Goal: Task Accomplishment & Management: Manage account settings

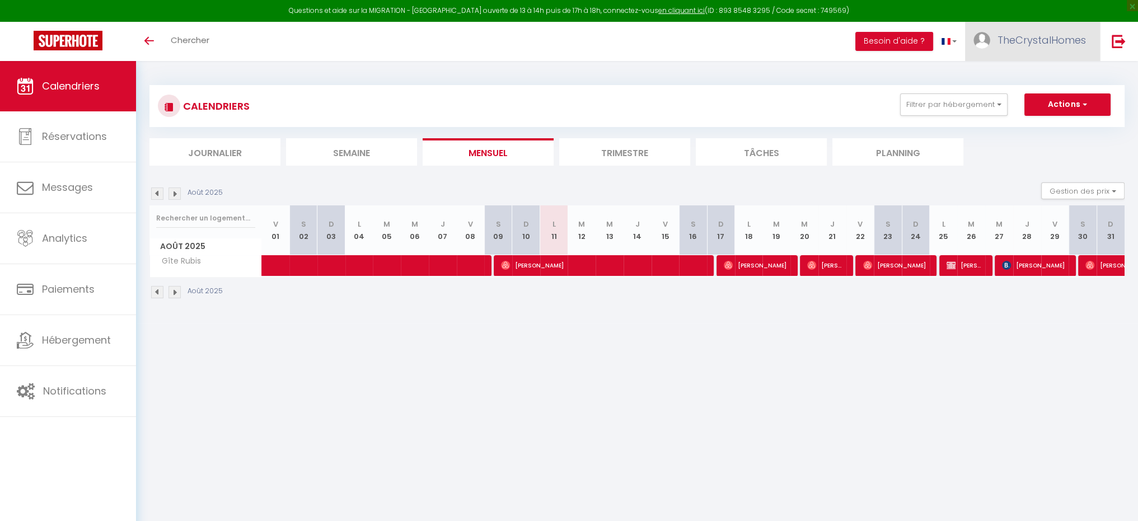
click at [1037, 43] on span "TheCrystalHomes" at bounding box center [1042, 40] width 88 height 14
click at [1038, 82] on link "Paramètres" at bounding box center [1055, 77] width 83 height 19
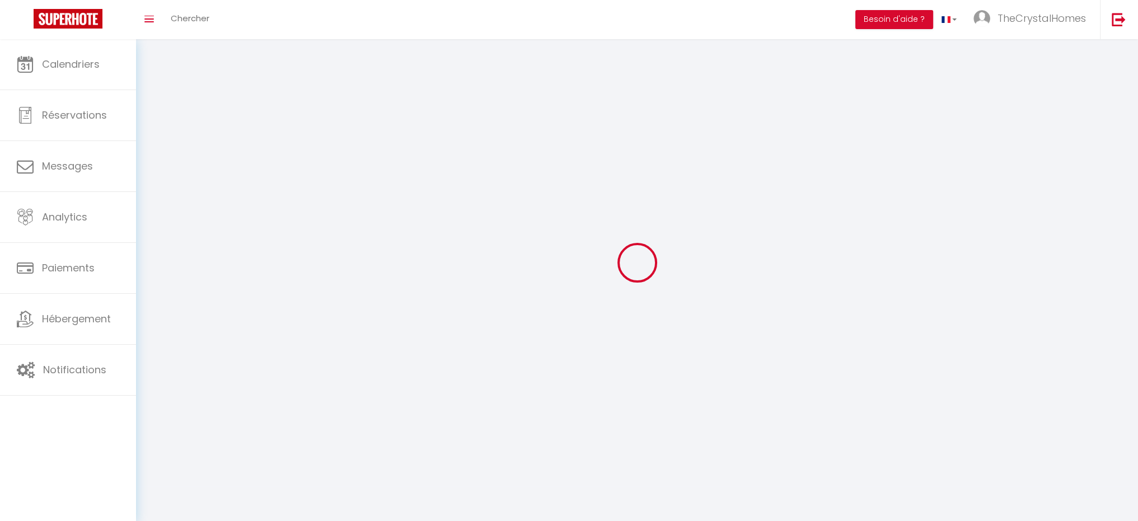
type input "TheCrystalHomes"
type input "Gîtes"
type input "[PHONE_NUMBER]"
type input "[STREET_ADDRESS]"
type input "7850"
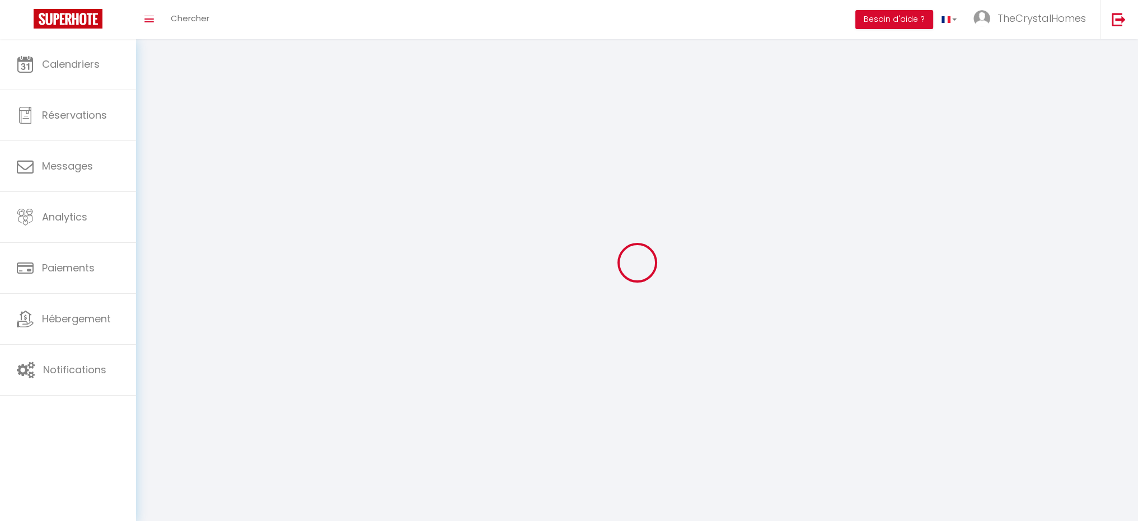
type input "Enghien"
type input "4d7l69Yop9DTEw7pjzTHXf82C"
type input "4sV4BZsZhdkc5rsj0FPz2QHfE"
type textarea "#external-booking .select-section .btn { border-color: #190767; background-colo…"
select select "23"
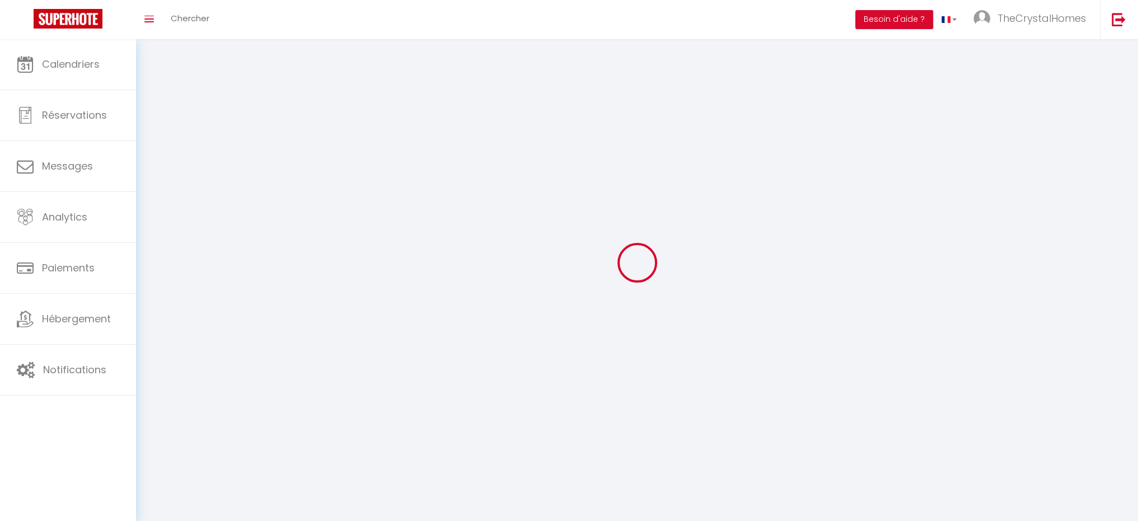
select select "28"
select select "fr"
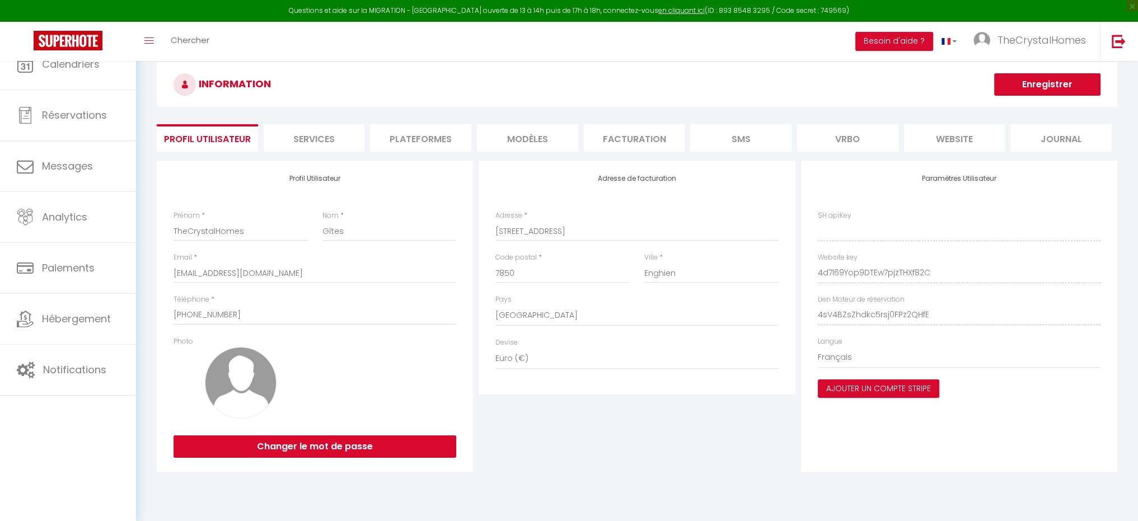
type input "4d7l69Yop9DTEw7pjzTHXf82C"
type input "4sV4BZsZhdkc5rsj0FPz2QHfE"
type input "[URL][DOMAIN_NAME]"
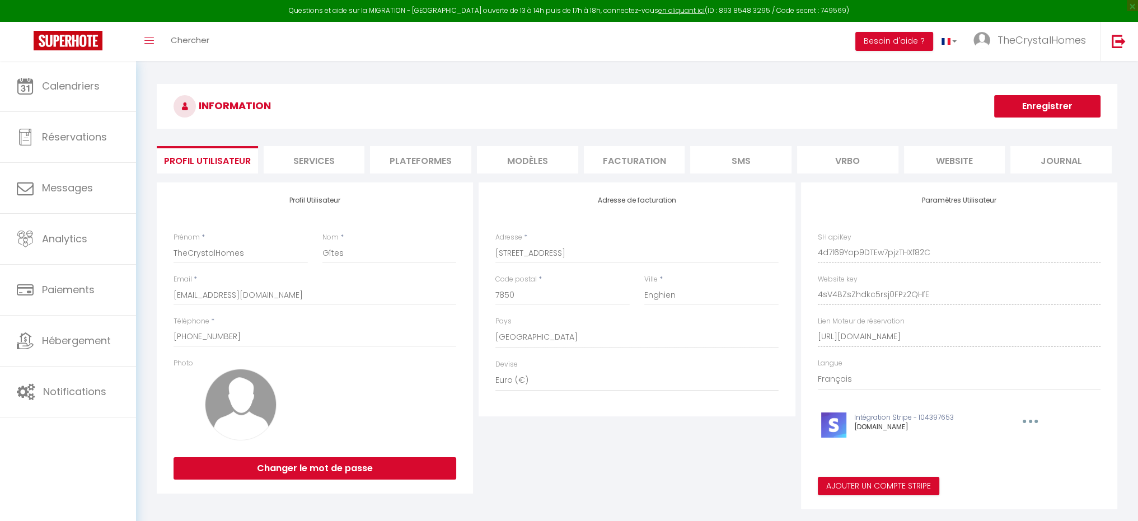
click at [932, 163] on li "website" at bounding box center [954, 159] width 101 height 27
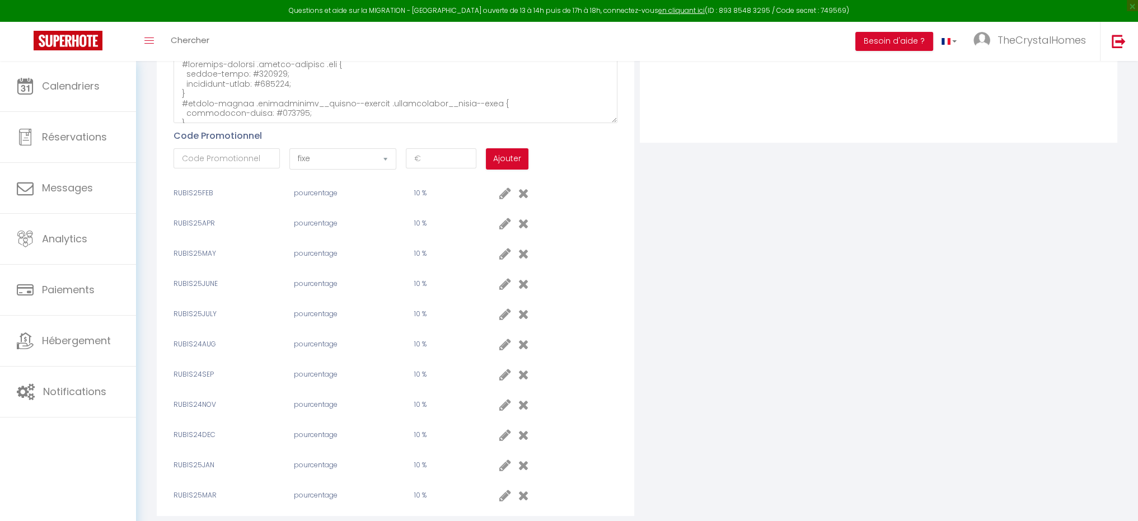
scroll to position [508, 0]
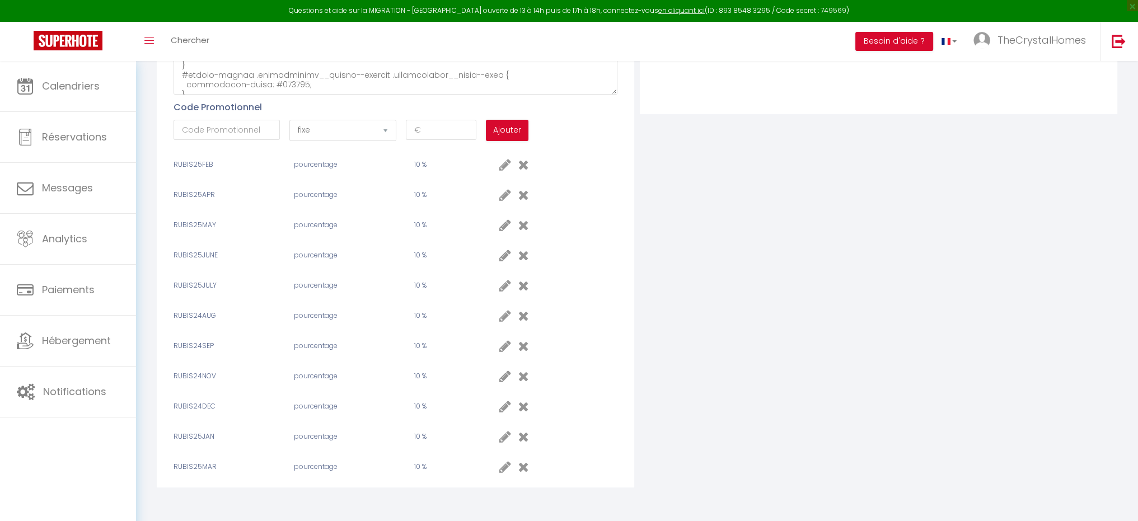
click at [504, 313] on icon at bounding box center [505, 315] width 12 height 13
select select "percent"
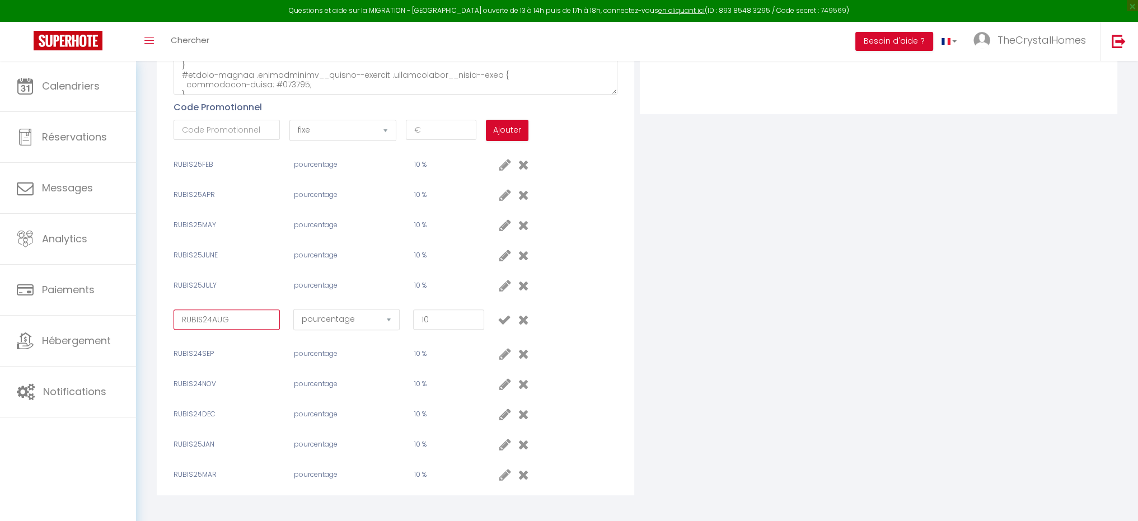
click at [214, 316] on input "RUBIS24AUG" at bounding box center [227, 320] width 106 height 20
type input "RUBIS25AUG"
click at [502, 320] on icon at bounding box center [503, 319] width 13 height 13
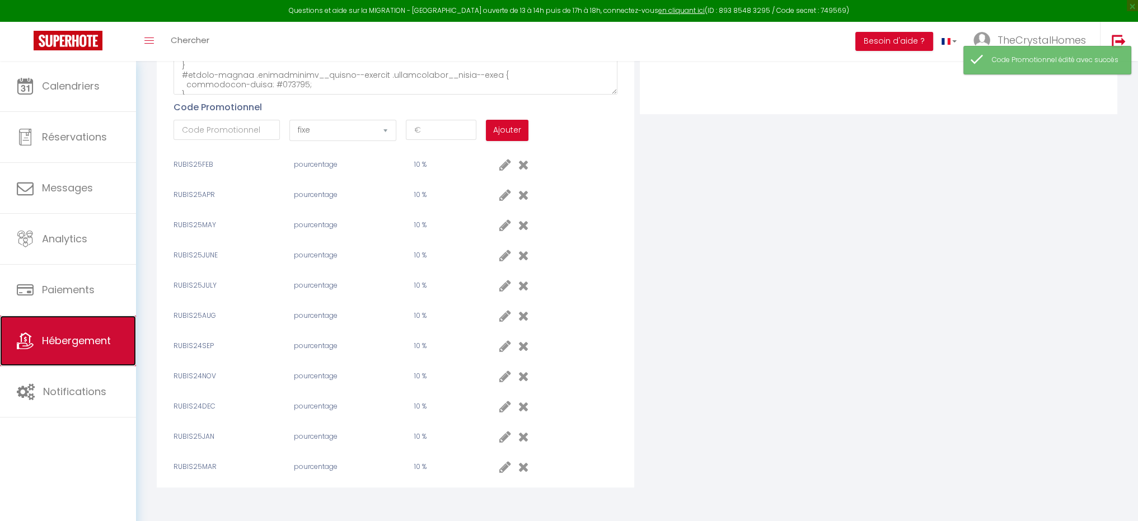
click at [76, 364] on link "Hébergement" at bounding box center [68, 341] width 136 height 50
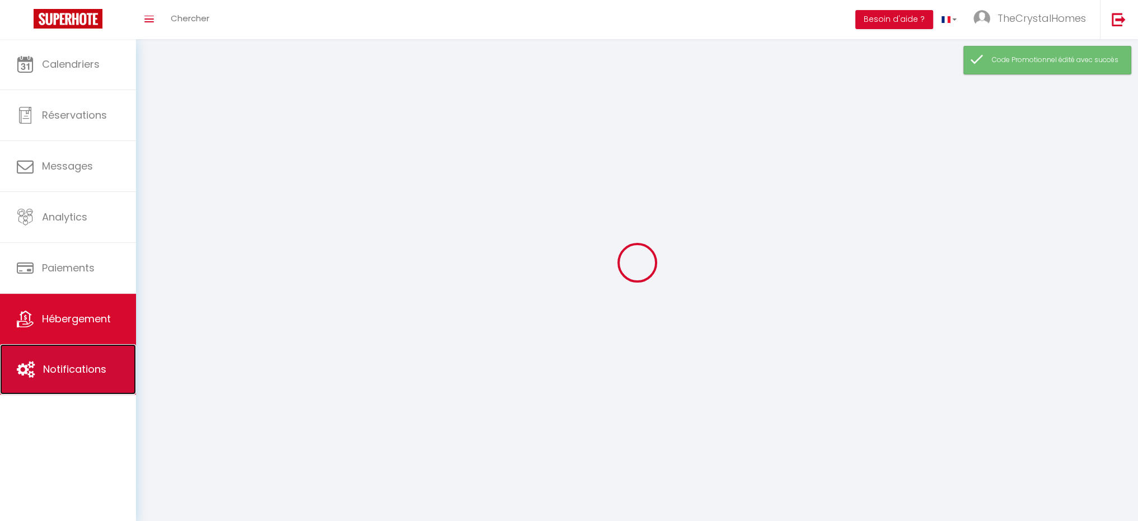
click at [82, 382] on link "Notifications" at bounding box center [68, 369] width 136 height 50
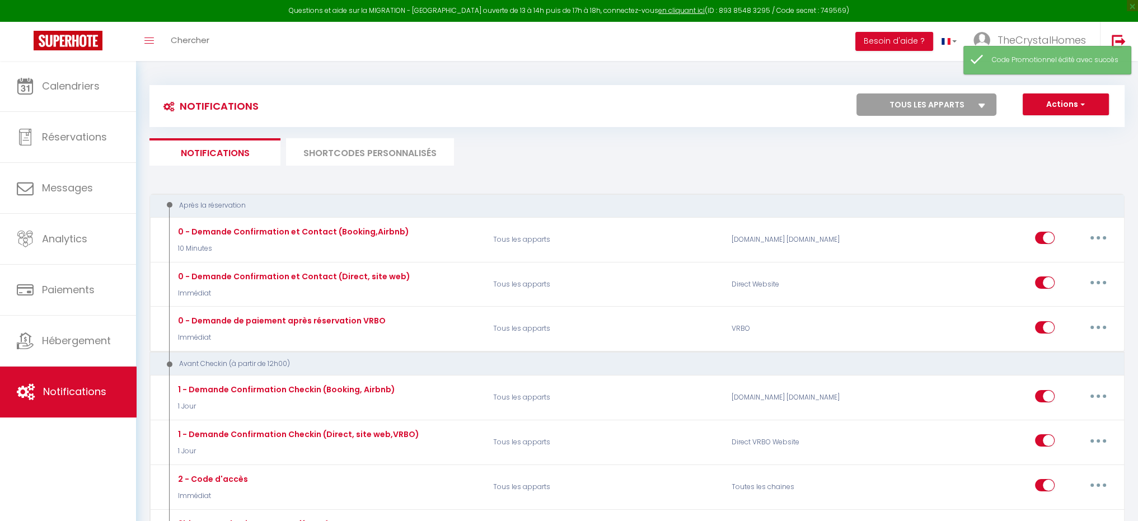
click at [352, 163] on li "SHORTCODES PERSONNALISÉS" at bounding box center [370, 151] width 168 height 27
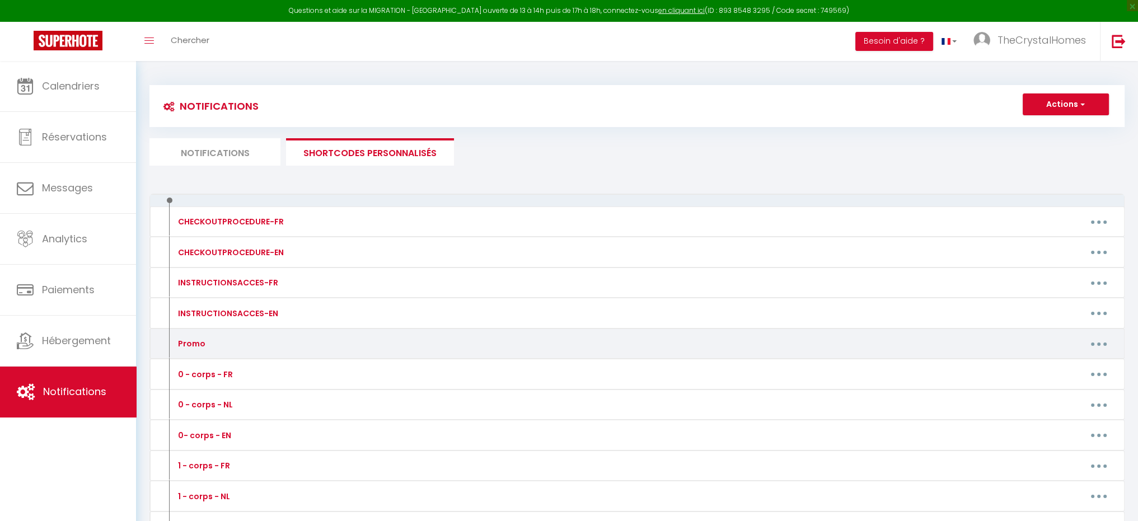
click at [1103, 350] on button "button" at bounding box center [1098, 344] width 31 height 18
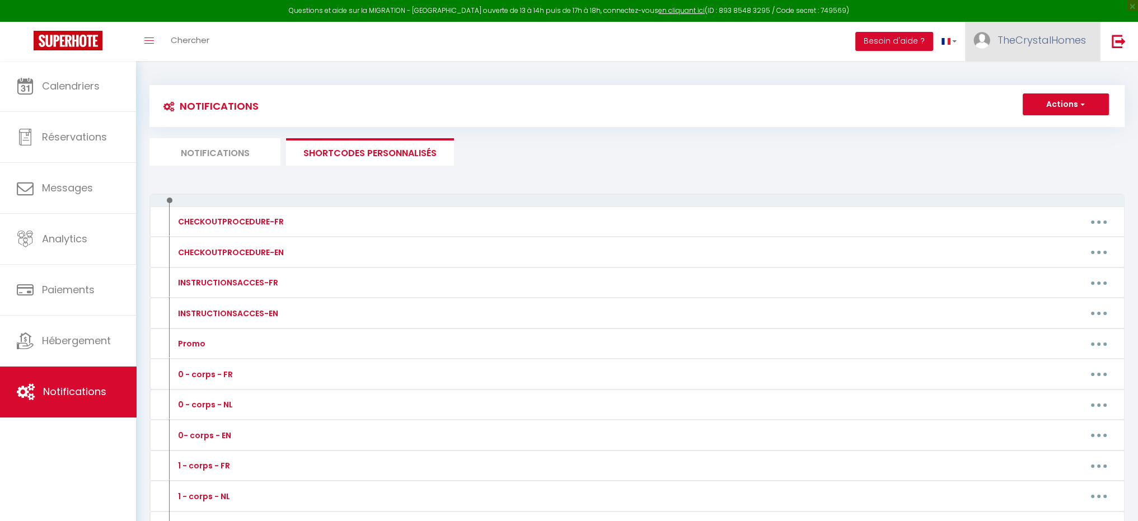
click at [1003, 33] on span "TheCrystalHomes" at bounding box center [1042, 40] width 88 height 14
click at [1036, 80] on link "Paramètres" at bounding box center [1055, 77] width 83 height 19
select select "23"
select select "28"
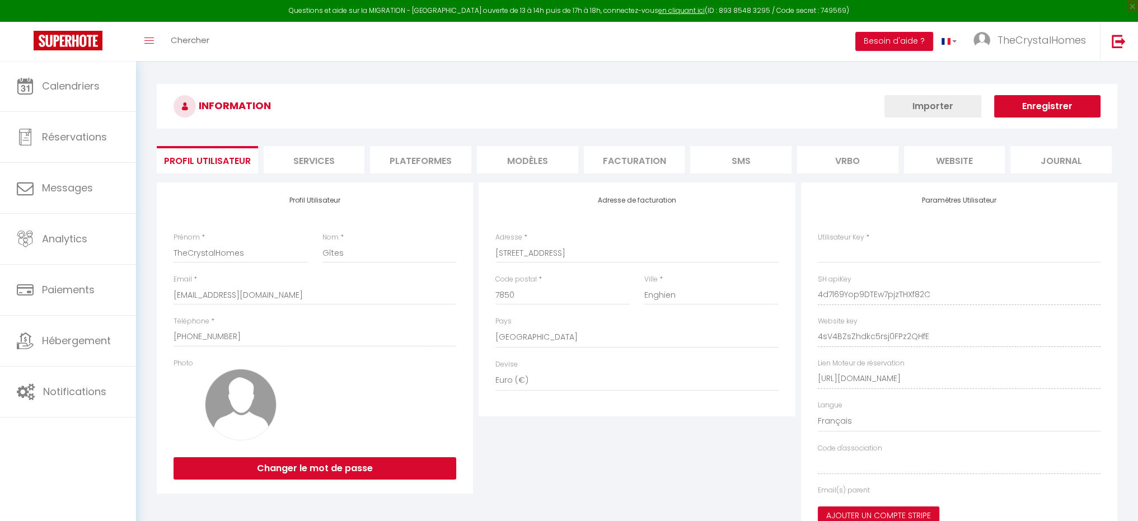
type input "4d7l69Yop9DTEw7pjzTHXf82C"
type input "4sV4BZsZhdkc5rsj0FPz2QHfE"
type input "[URL][DOMAIN_NAME]"
select select "fr"
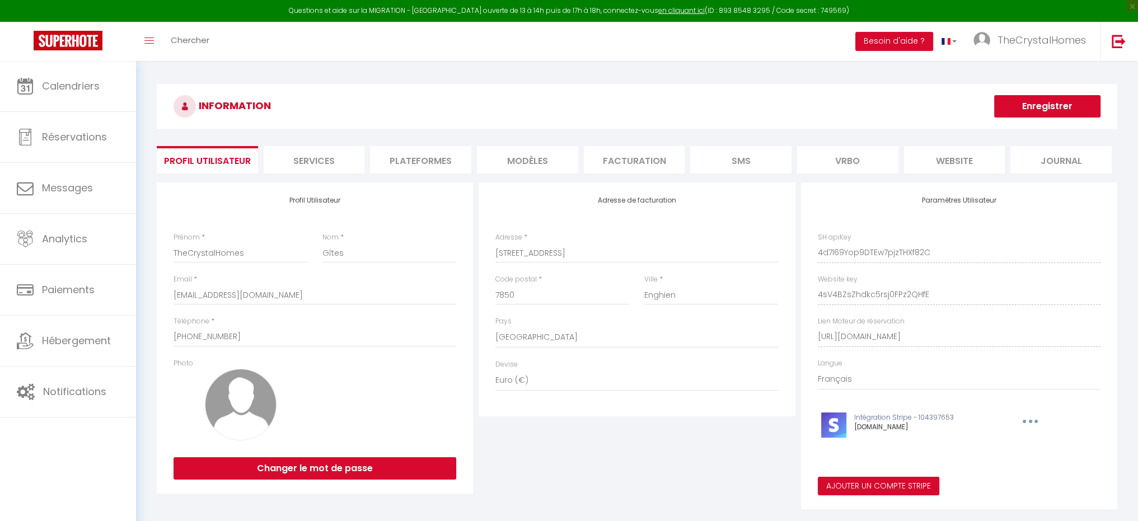
click at [946, 157] on li "website" at bounding box center [954, 159] width 101 height 27
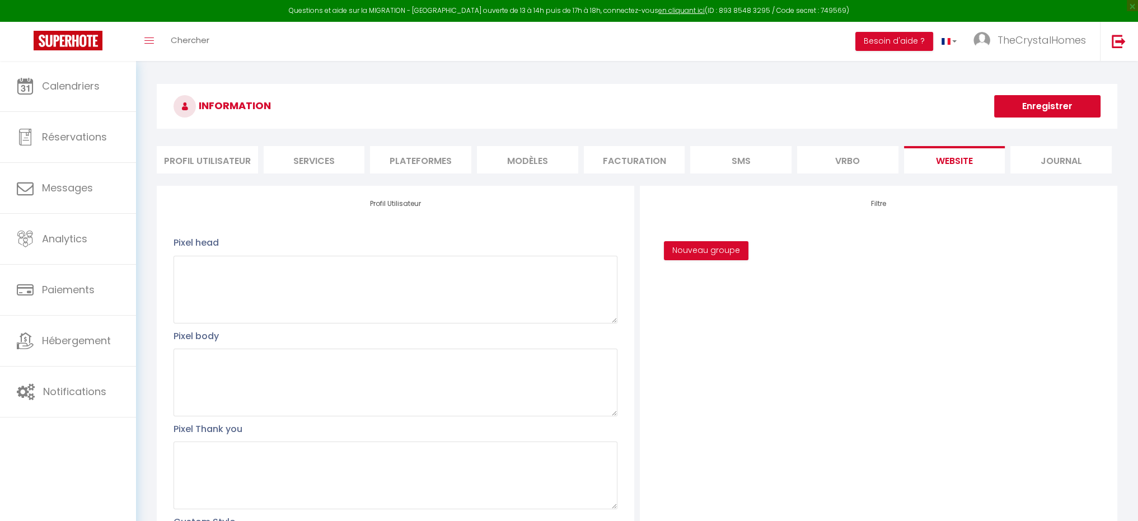
scroll to position [448, 0]
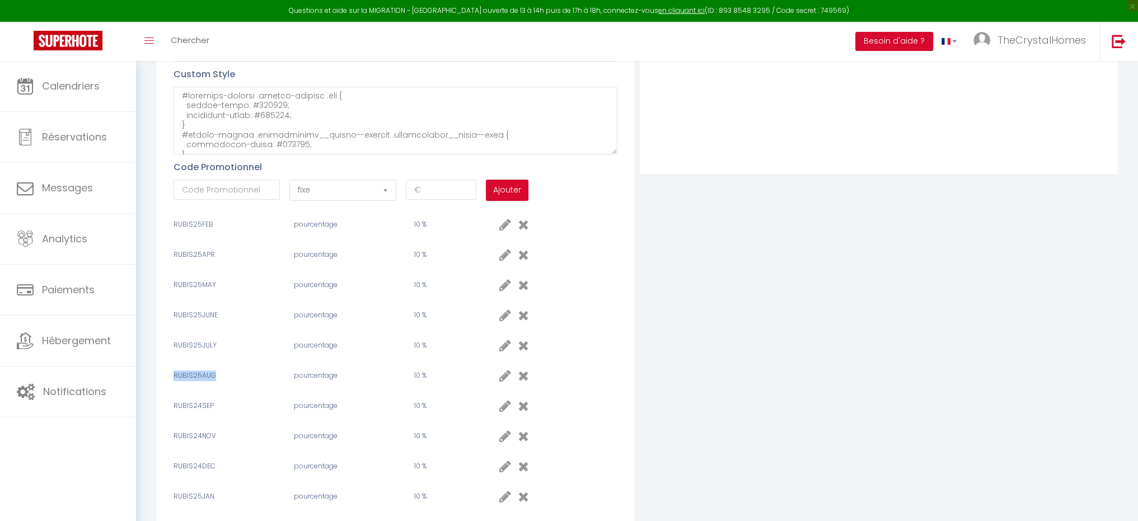
drag, startPoint x: 211, startPoint y: 377, endPoint x: 168, endPoint y: 376, distance: 43.1
click at [168, 376] on div "Profil Utilisateur Pixel head Pixel body Pixel Thank you Custom Style Code Prom…" at bounding box center [396, 143] width 478 height 810
copy span "RUBIS25AUG"
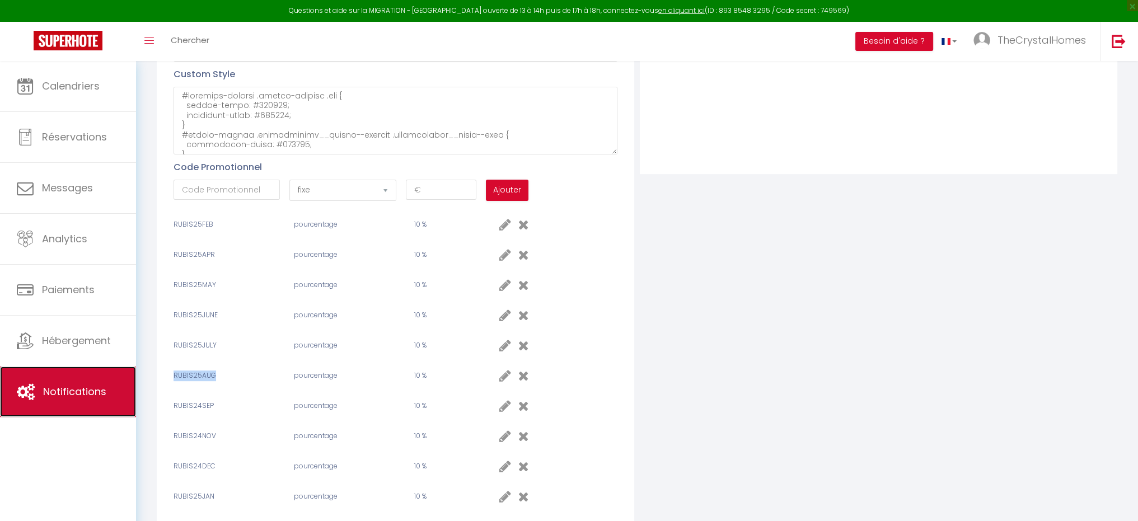
click at [45, 401] on link "Notifications" at bounding box center [68, 392] width 136 height 50
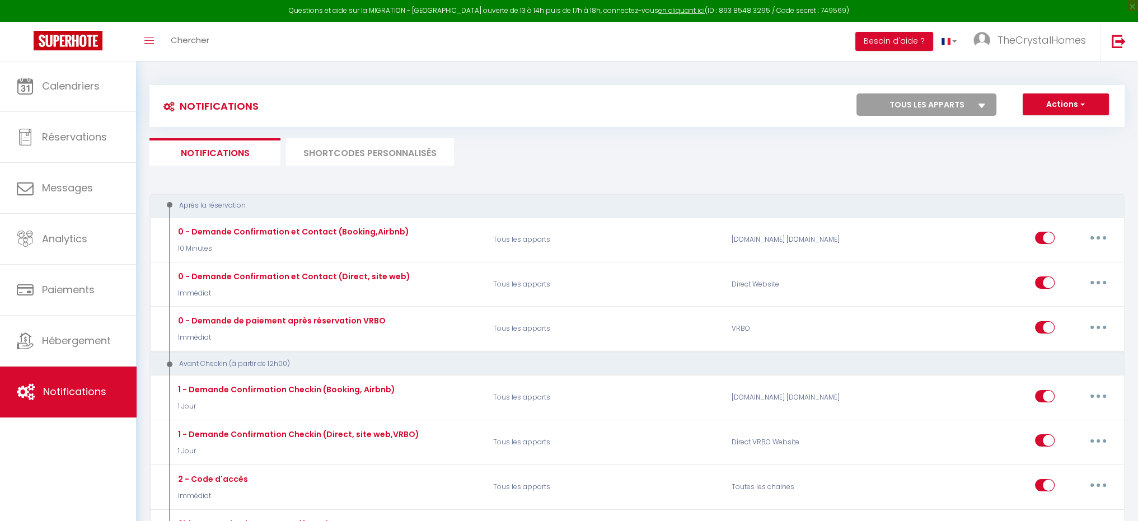
click at [378, 161] on li "SHORTCODES PERSONNALISÉS" at bounding box center [370, 151] width 168 height 27
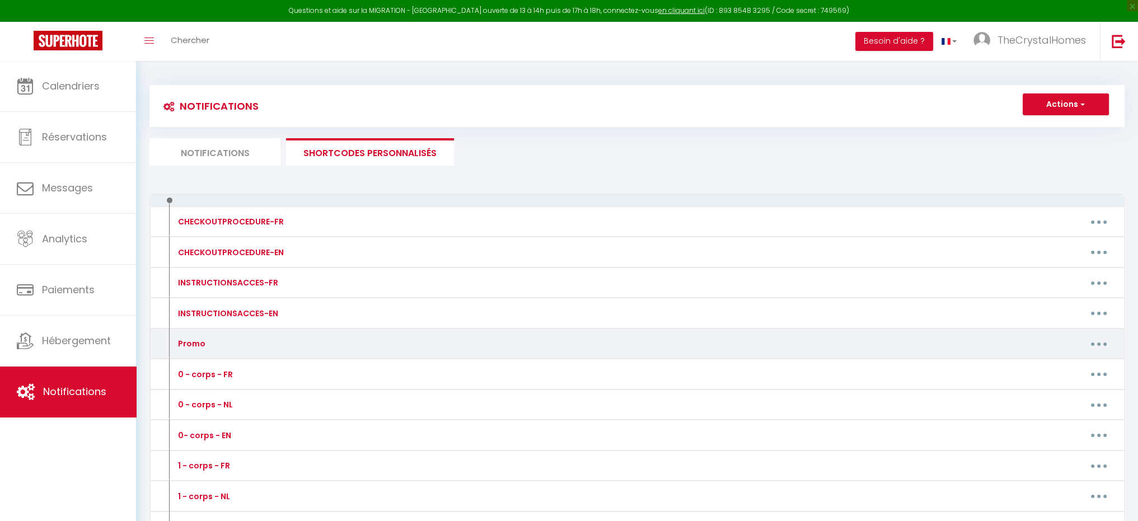
click at [1094, 341] on button "button" at bounding box center [1098, 344] width 31 height 18
click at [1060, 366] on link "Editer" at bounding box center [1069, 369] width 83 height 19
type input "Promo"
type textarea "Code promo"
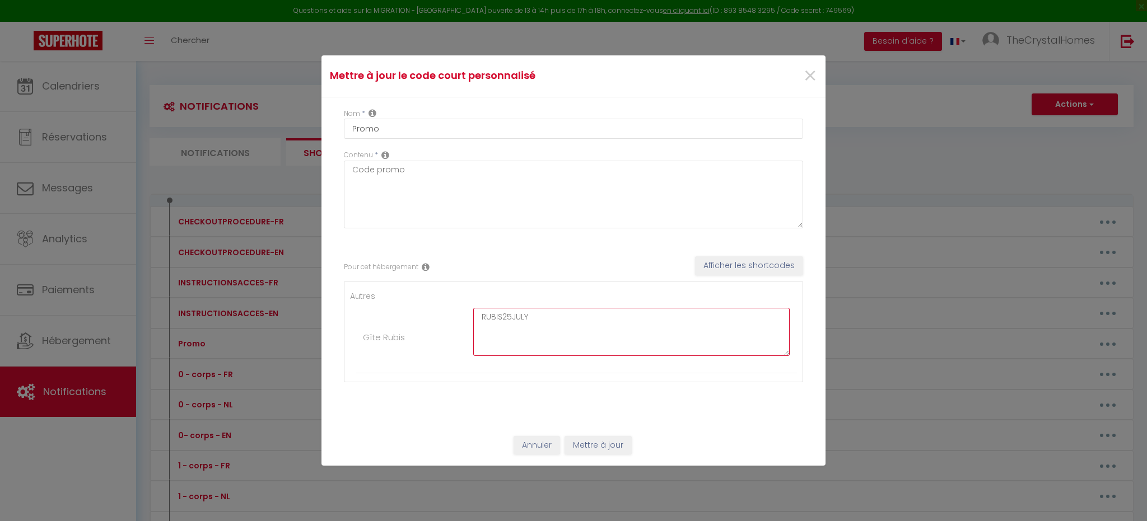
drag, startPoint x: 523, startPoint y: 324, endPoint x: 464, endPoint y: 325, distance: 59.9
click at [464, 325] on li "Gîte Rubis RUBIS25JULY" at bounding box center [575, 337] width 441 height 71
paste textarea "AUG"
type textarea "RUBIS25AUG"
click at [584, 444] on button "Mettre à jour" at bounding box center [597, 445] width 67 height 19
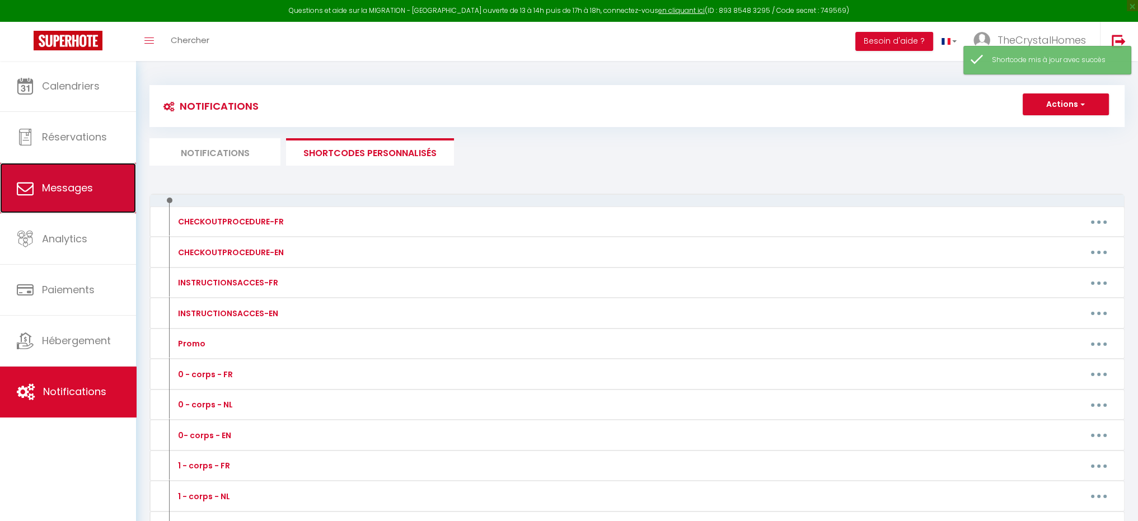
click at [85, 194] on span "Messages" at bounding box center [67, 188] width 51 height 14
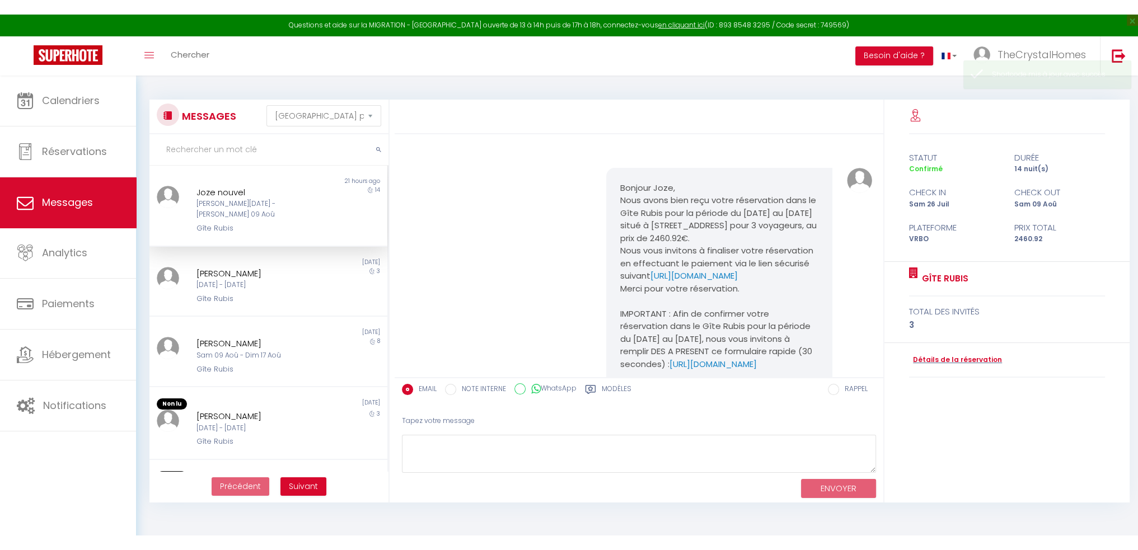
scroll to position [12684, 0]
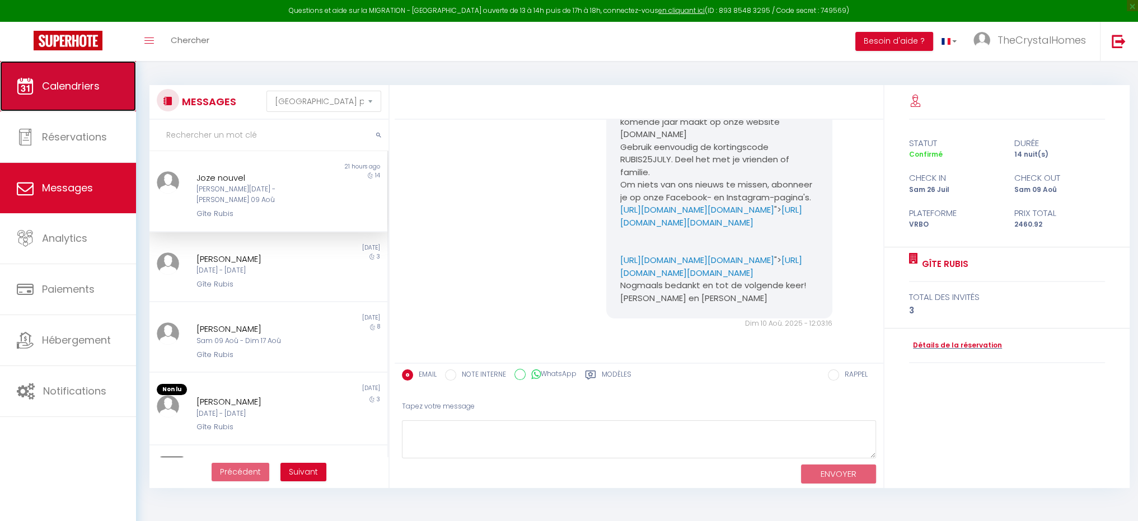
click at [68, 97] on link "Calendriers" at bounding box center [68, 86] width 136 height 50
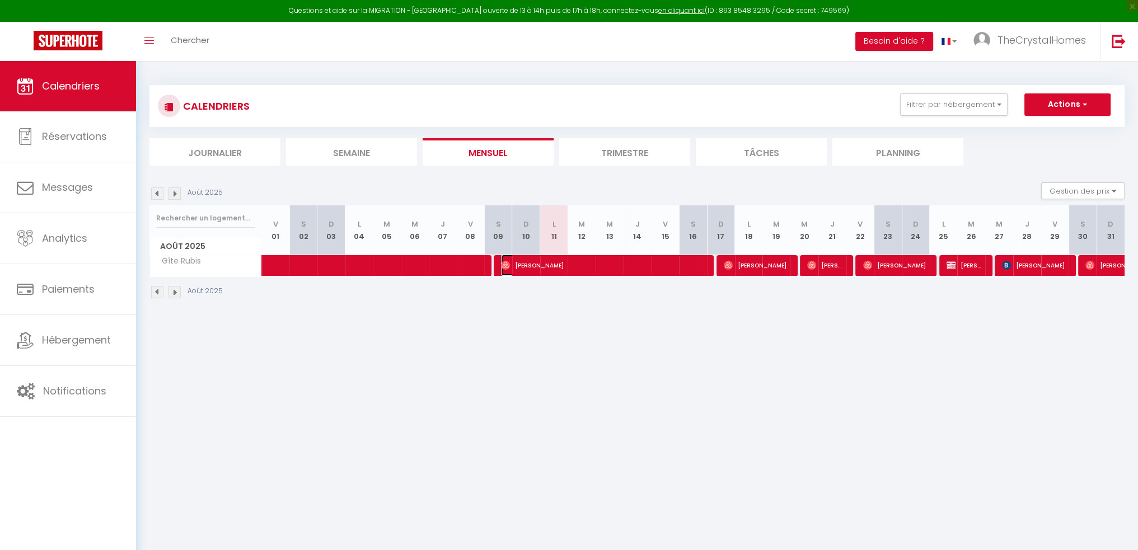
click at [577, 260] on span "[PERSON_NAME]" at bounding box center [603, 265] width 205 height 21
select select "OK"
select select "1"
select select "0"
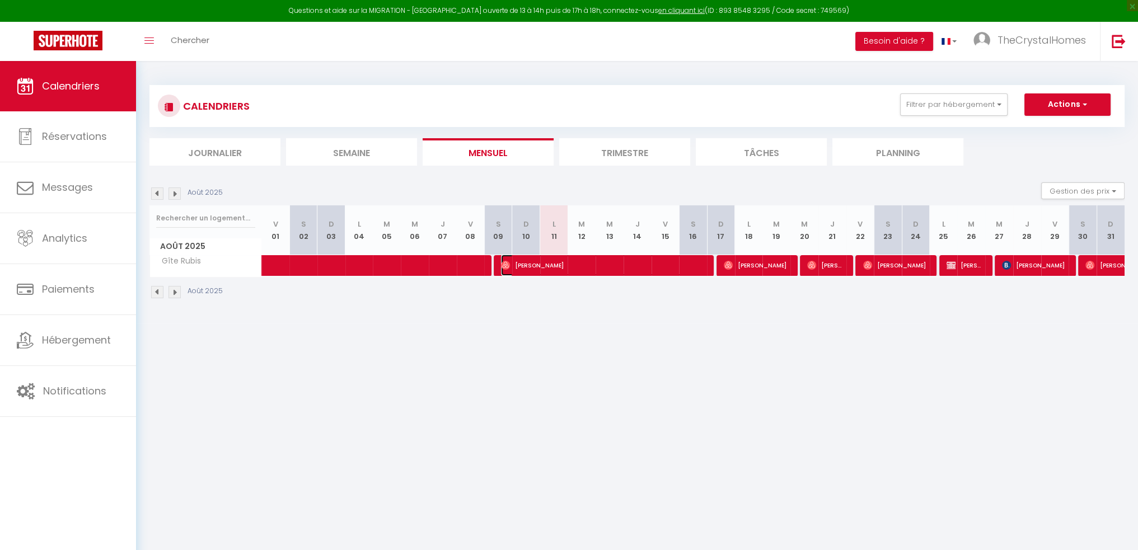
select select "1"
select select
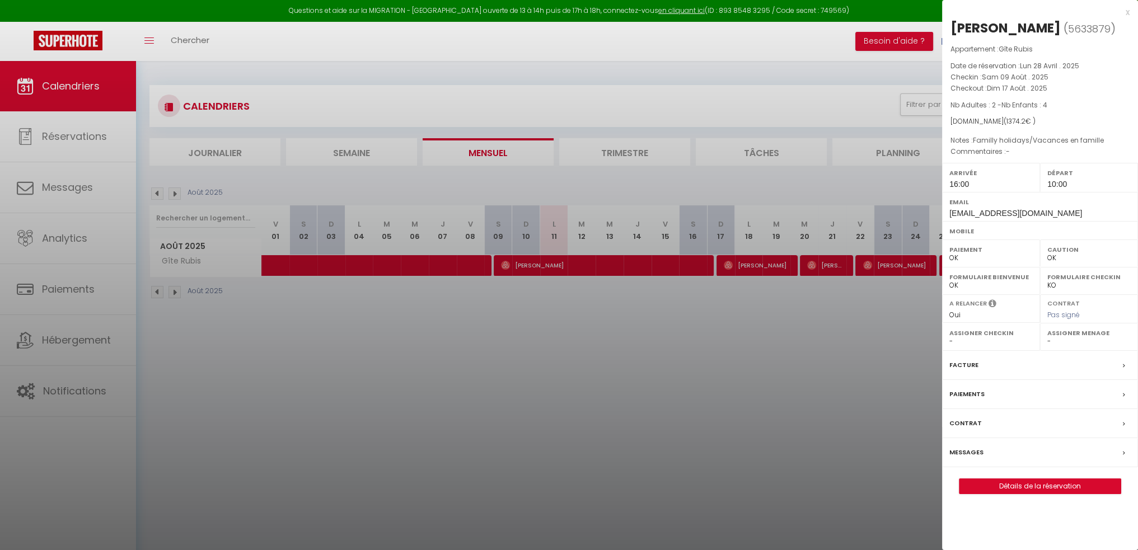
click at [1068, 24] on span "5633879" at bounding box center [1089, 29] width 43 height 14
copy span "5633879"
click at [50, 395] on div at bounding box center [569, 275] width 1138 height 550
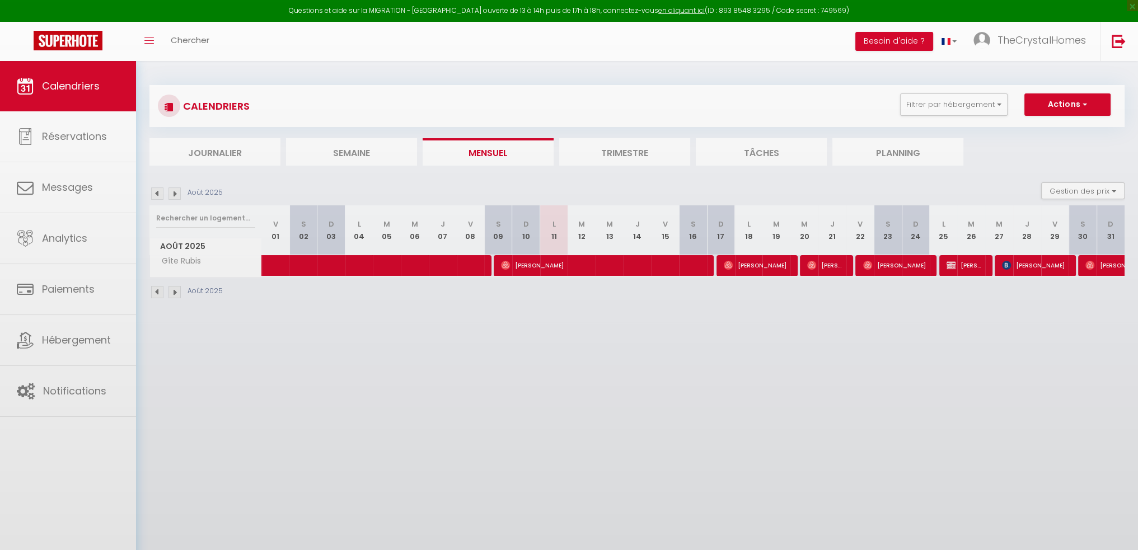
click at [66, 393] on div at bounding box center [569, 275] width 1138 height 550
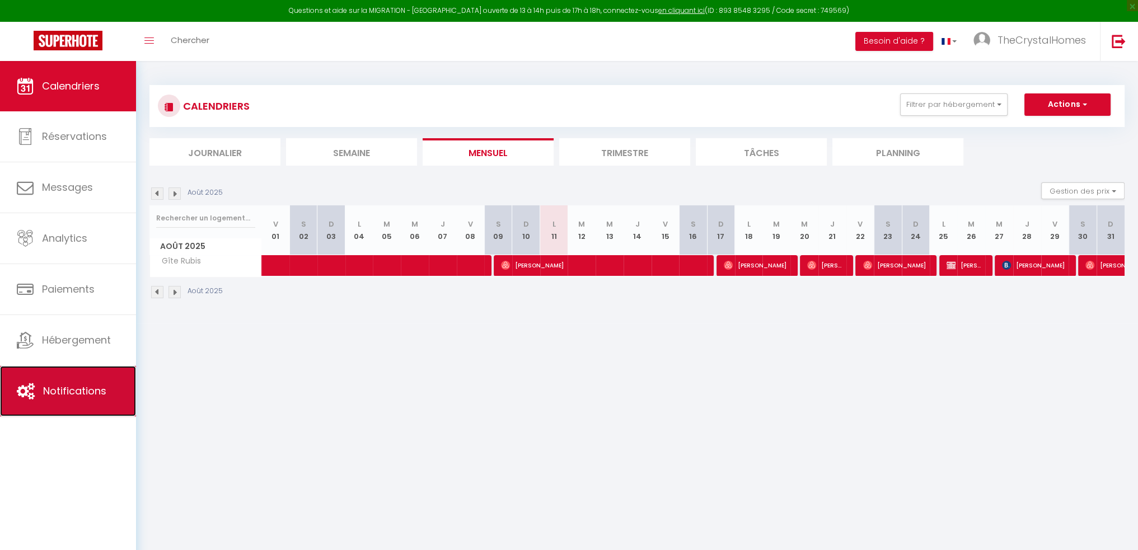
click at [97, 392] on span "Notifications" at bounding box center [74, 391] width 63 height 14
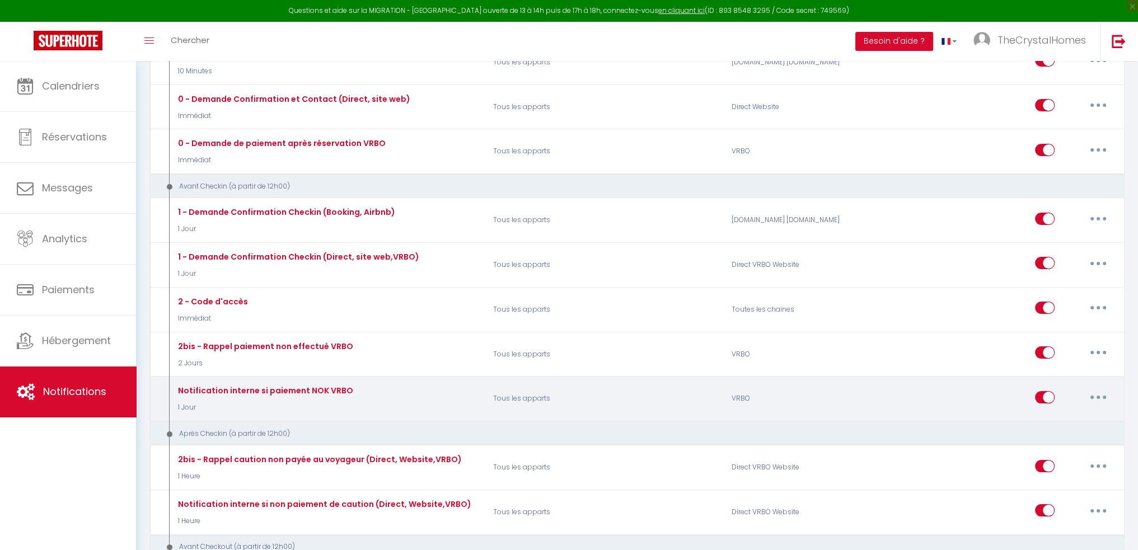
scroll to position [224, 0]
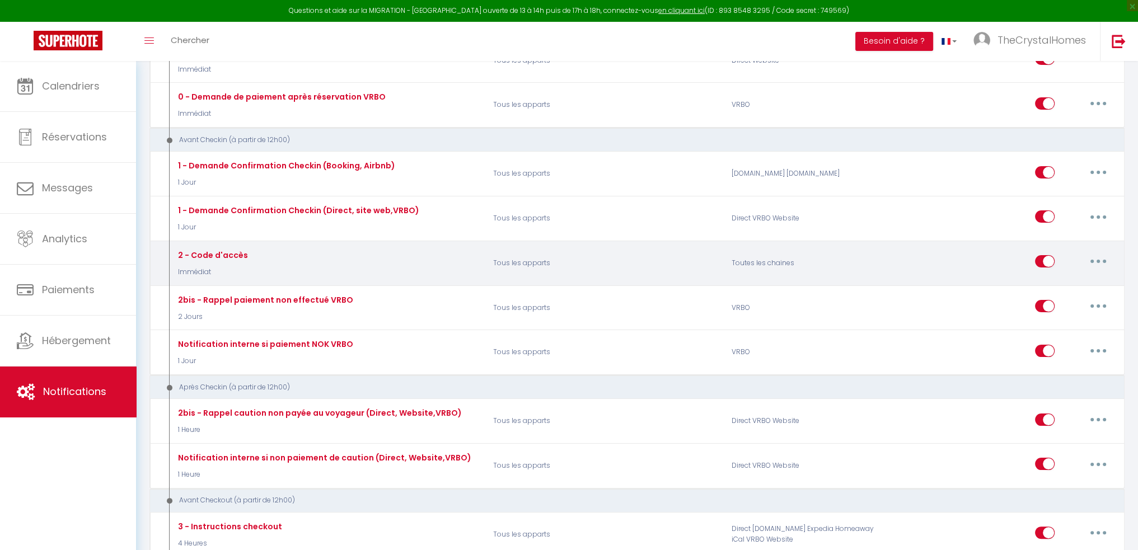
click at [1094, 256] on button "button" at bounding box center [1098, 261] width 31 height 18
click at [1058, 320] on link "Tester" at bounding box center [1069, 327] width 83 height 19
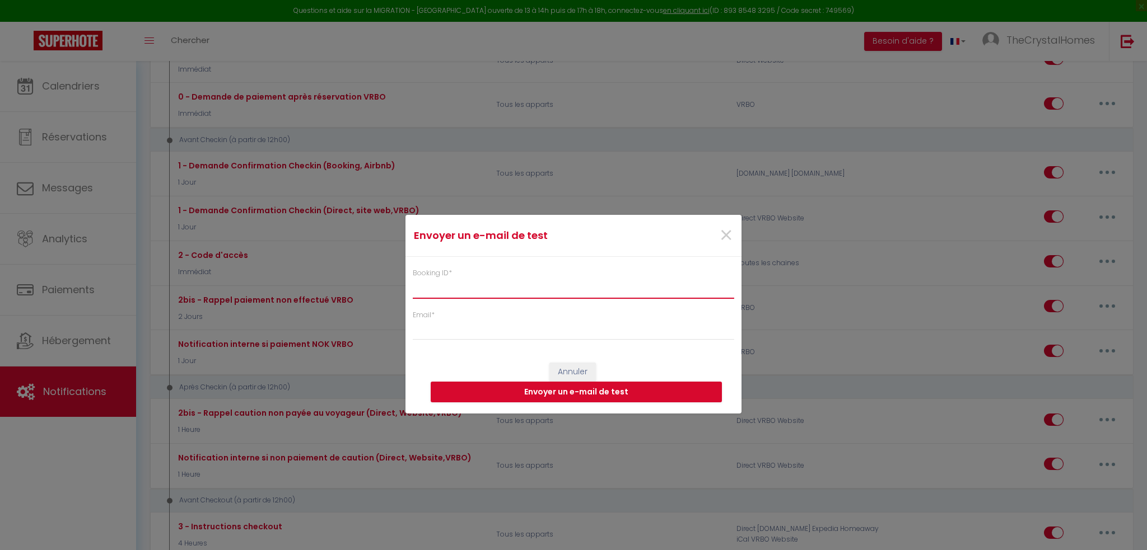
click at [488, 285] on input "Booking ID *" at bounding box center [573, 288] width 321 height 20
paste input "5633879"
type input "5633879"
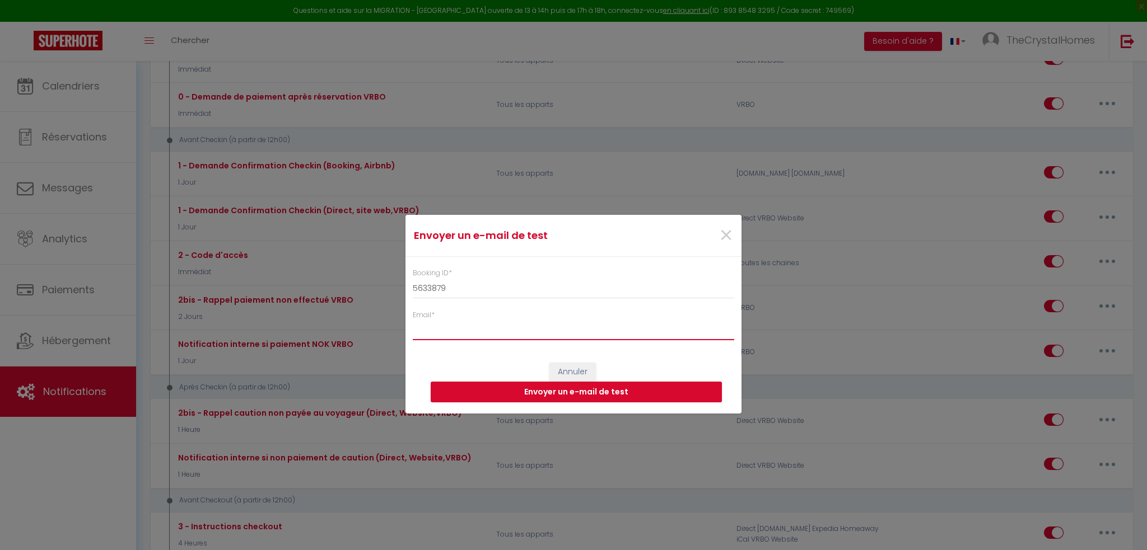
click at [454, 330] on input "Email *" at bounding box center [573, 330] width 321 height 20
type input "[EMAIL_ADDRESS][DOMAIN_NAME]"
click at [569, 394] on button "Envoyer un e-mail de test" at bounding box center [576, 392] width 291 height 21
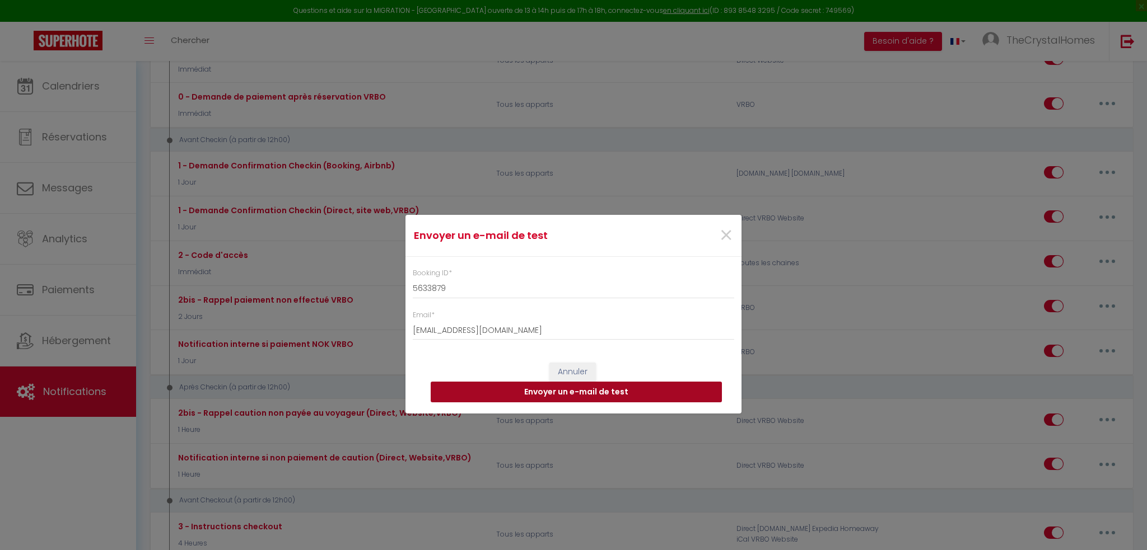
click at [569, 394] on button "Envoyer un e-mail de test" at bounding box center [576, 392] width 291 height 21
drag, startPoint x: 723, startPoint y: 237, endPoint x: 714, endPoint y: 232, distance: 10.5
click at [723, 236] on span "×" at bounding box center [726, 236] width 14 height 34
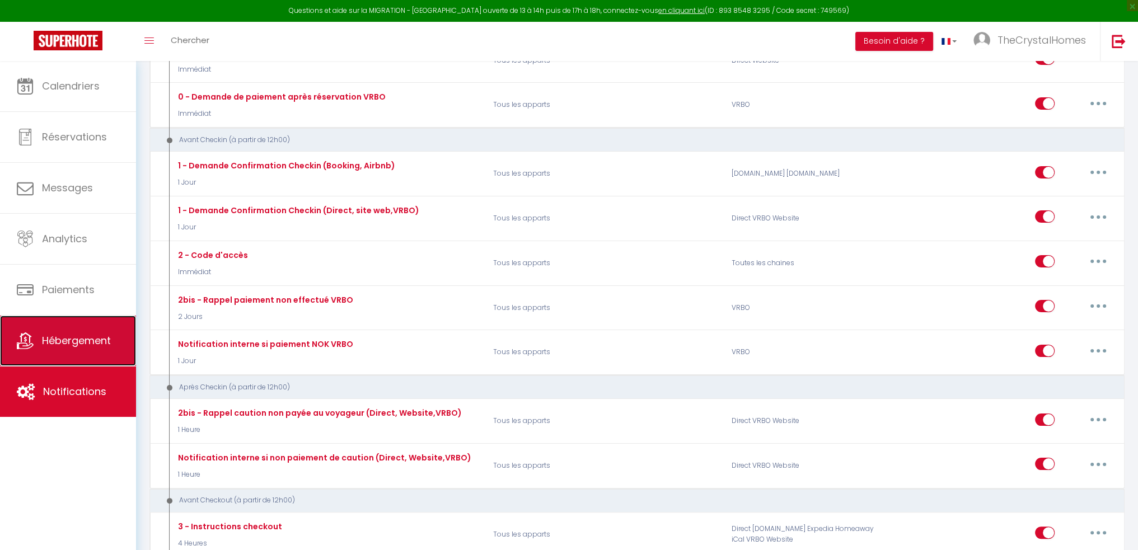
click at [92, 329] on link "Hébergement" at bounding box center [68, 341] width 136 height 50
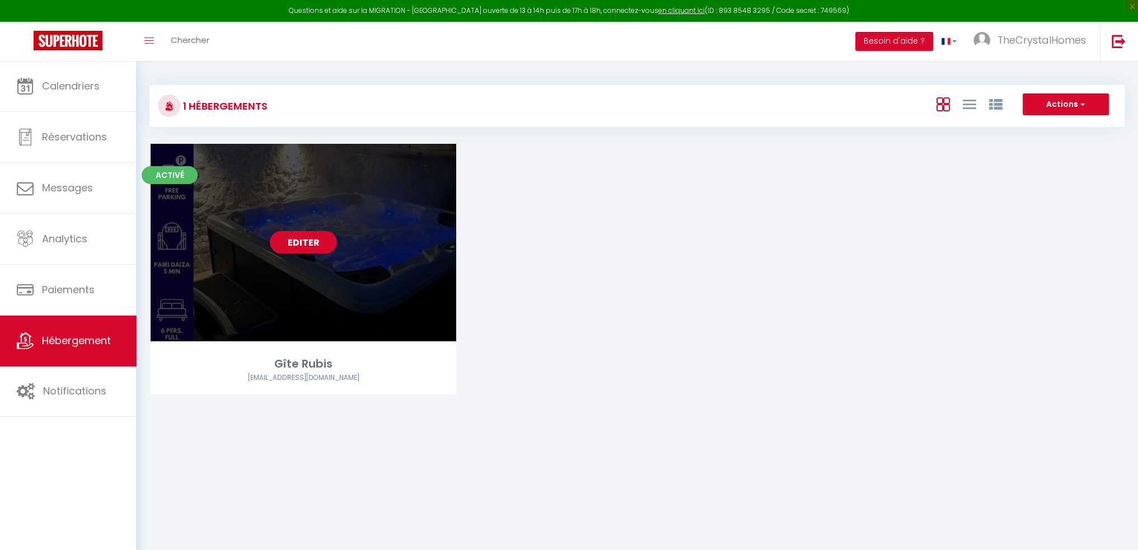
click at [300, 239] on link "Editer" at bounding box center [303, 242] width 67 height 22
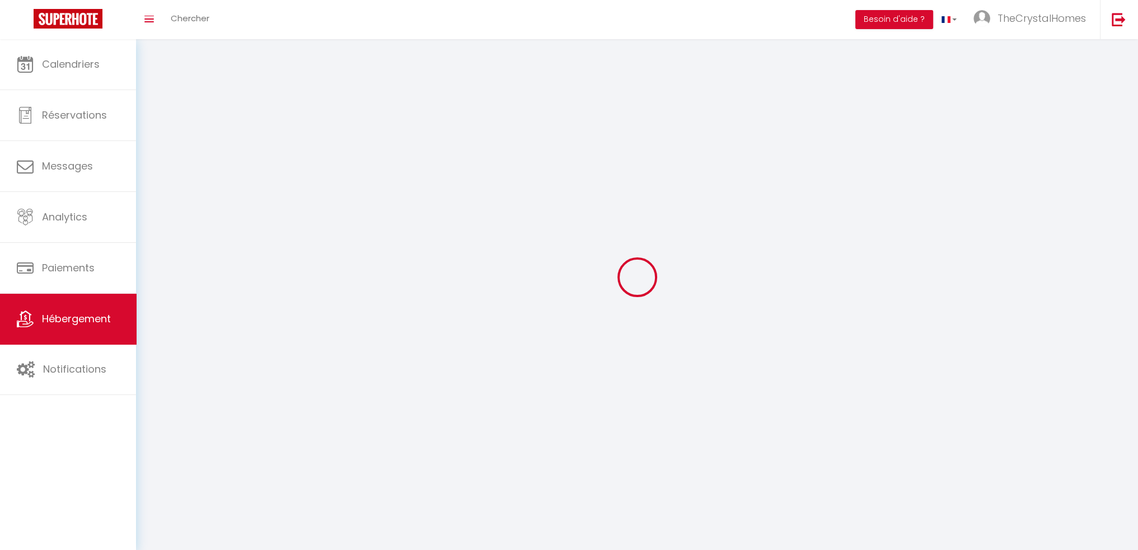
select select "1"
select select
select select "28"
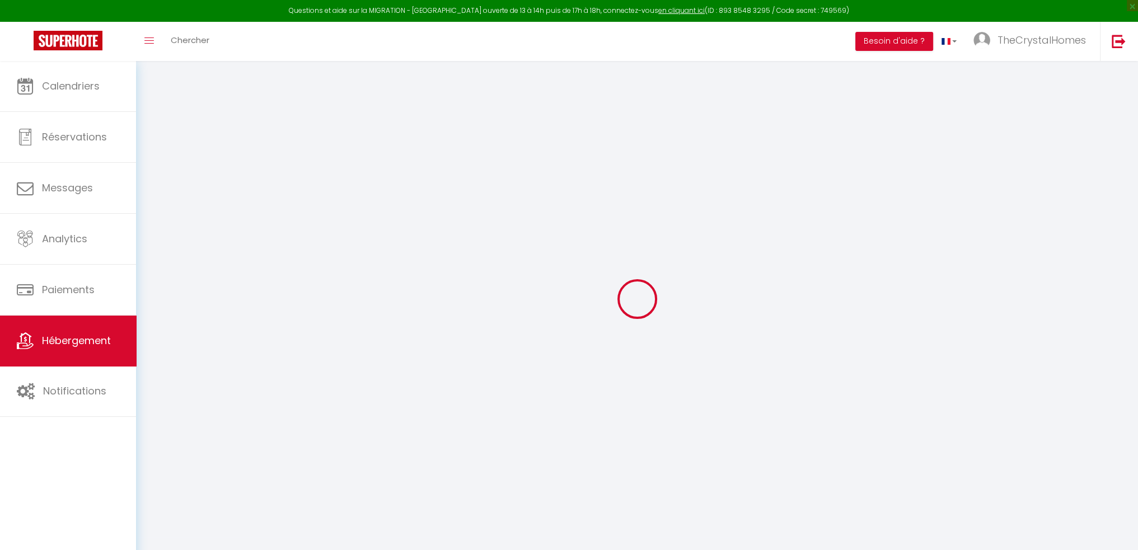
select select
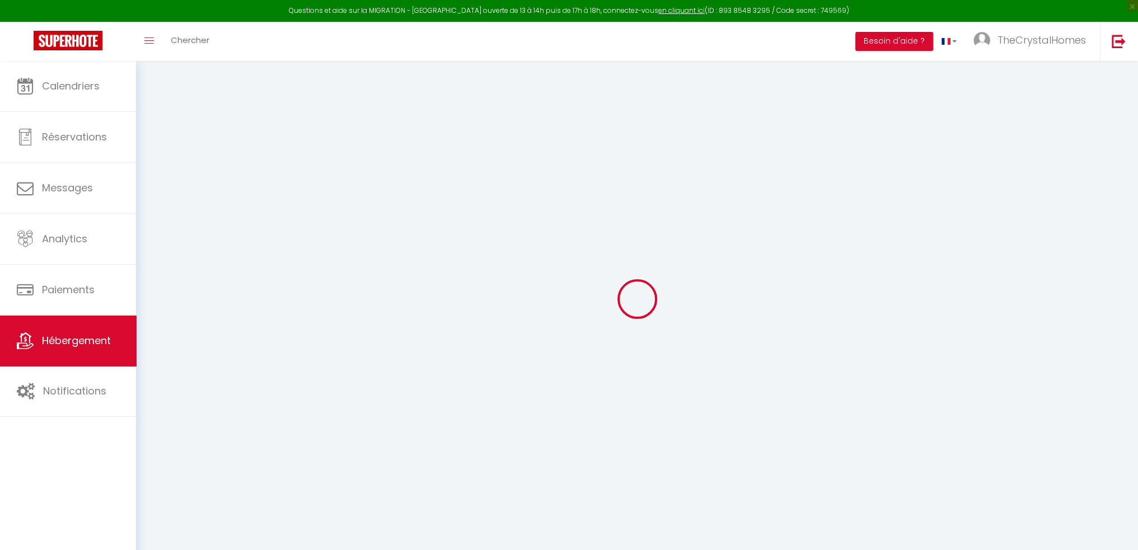
select select
checkbox input "false"
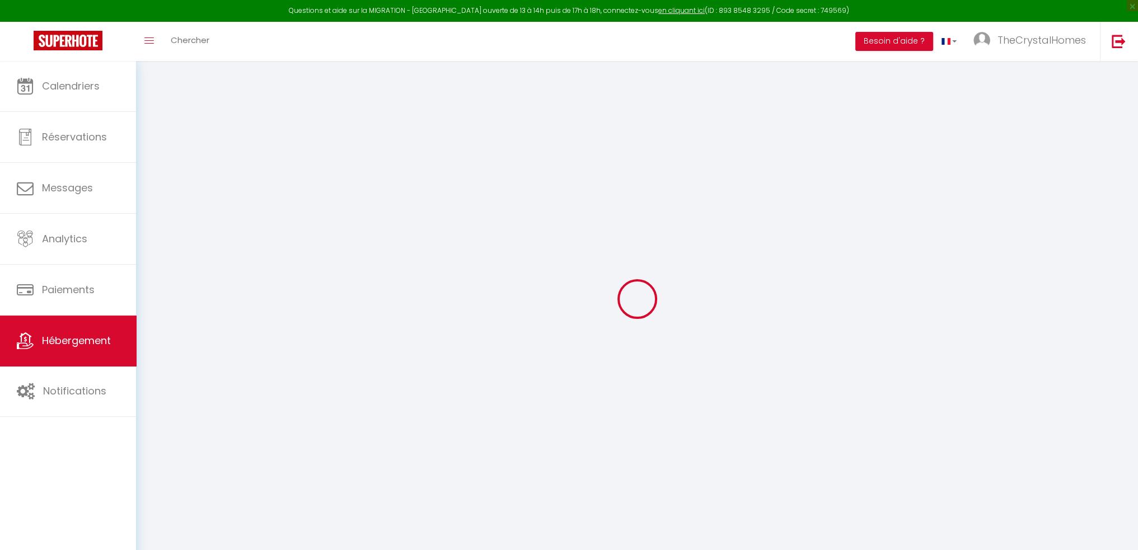
select select
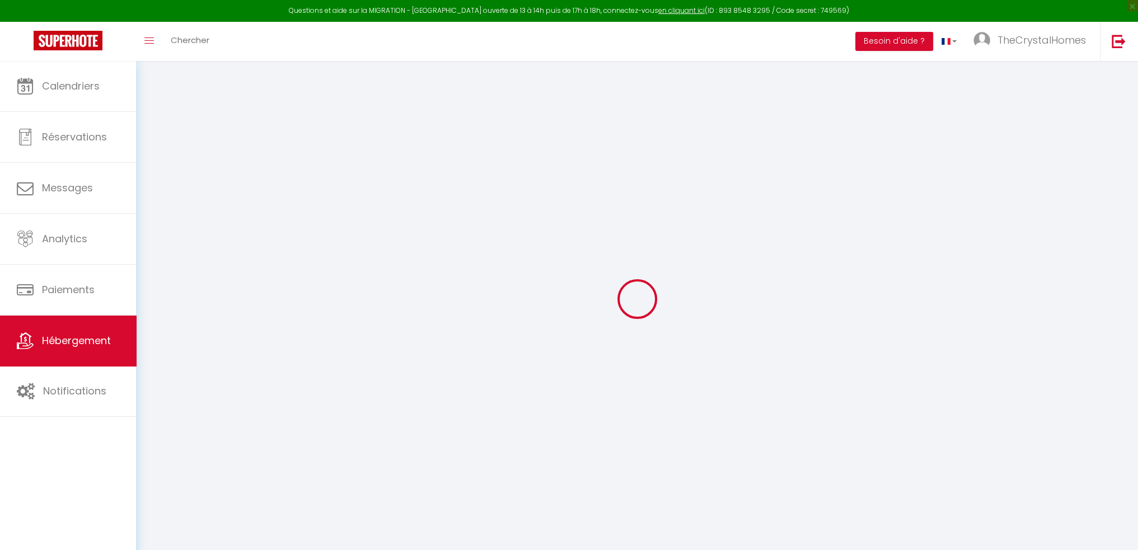
select select
checkbox input "false"
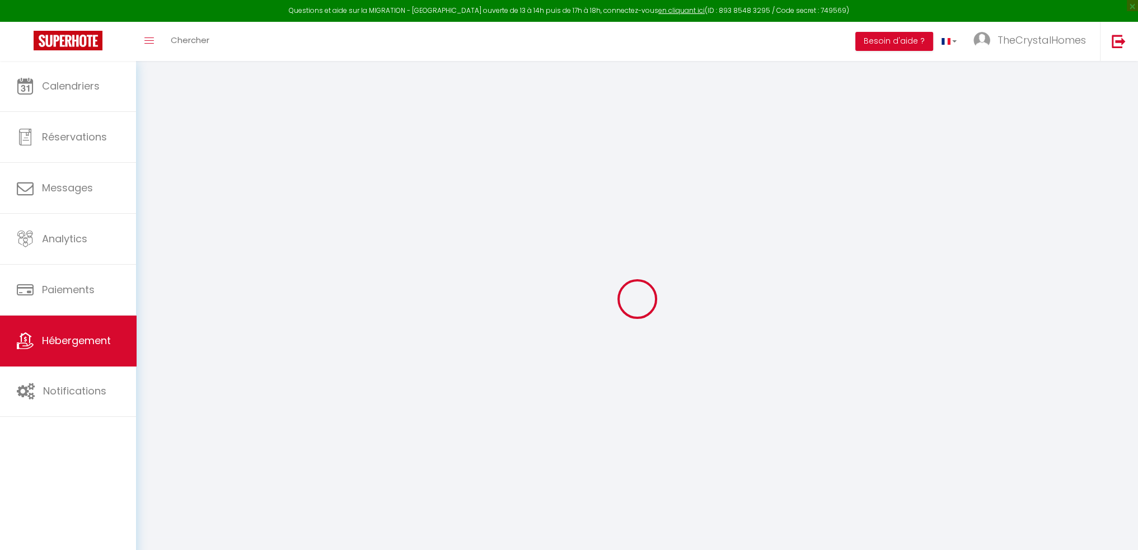
checkbox input "false"
select select
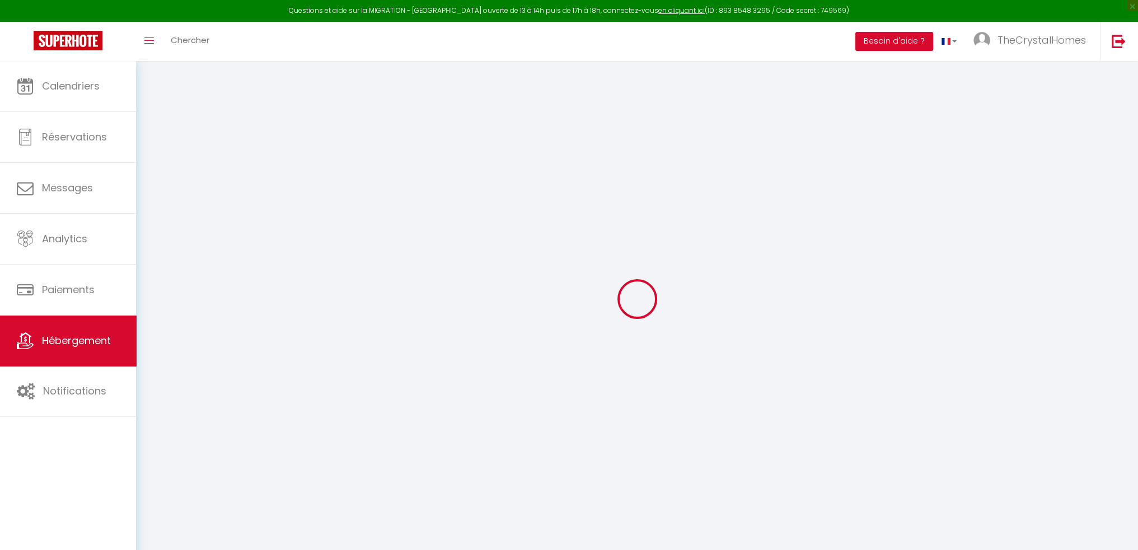
select select
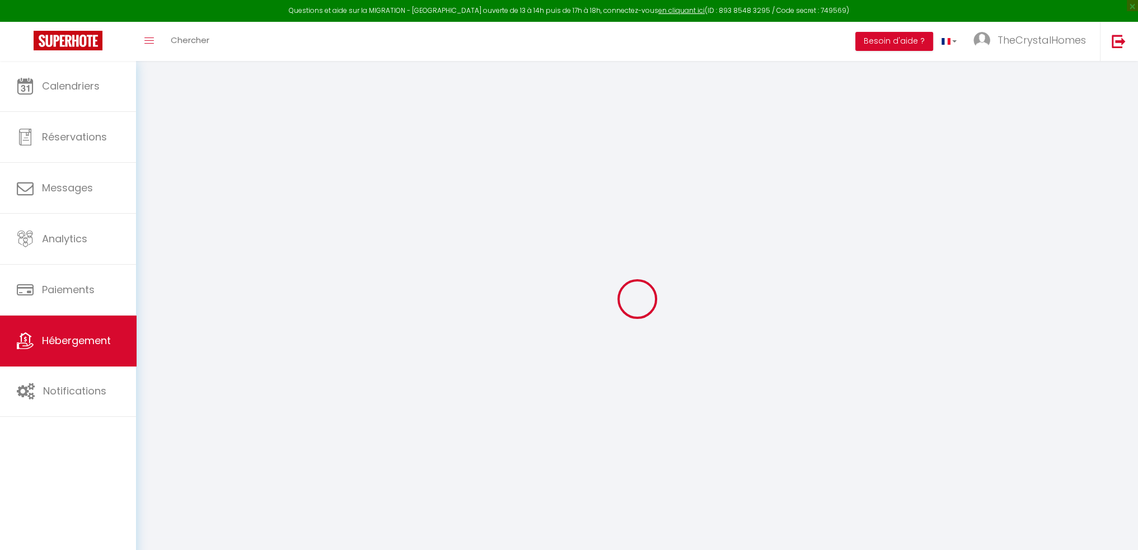
checkbox input "false"
select select
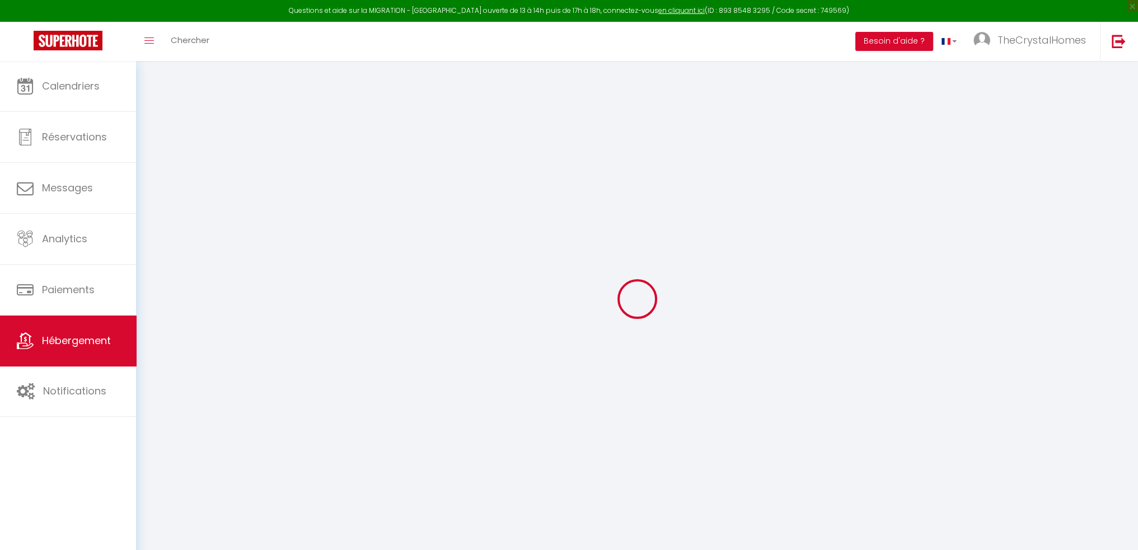
select select
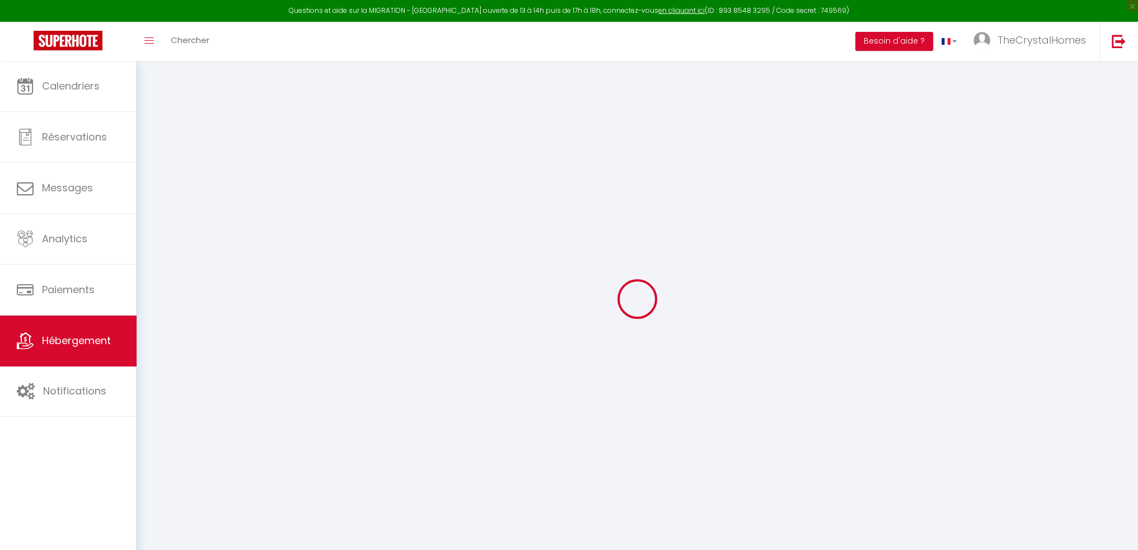
select select
checkbox input "false"
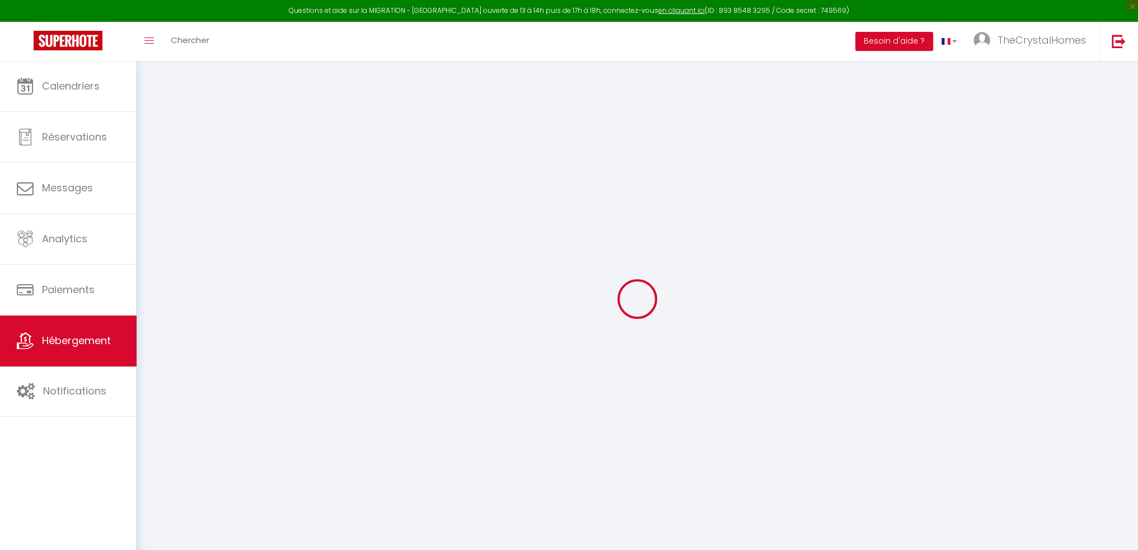
checkbox input "false"
select select
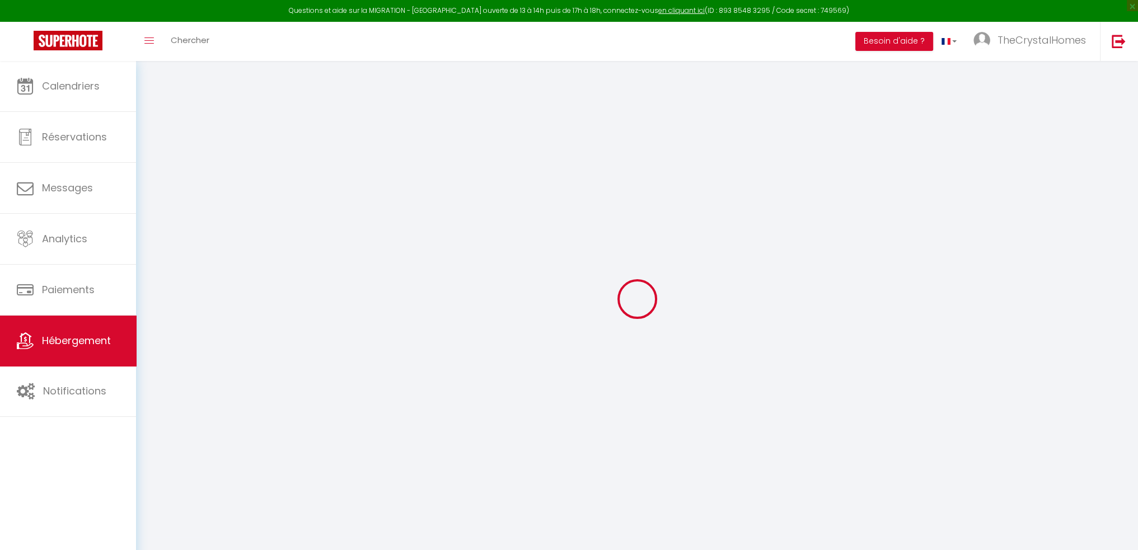
select select
checkbox input "false"
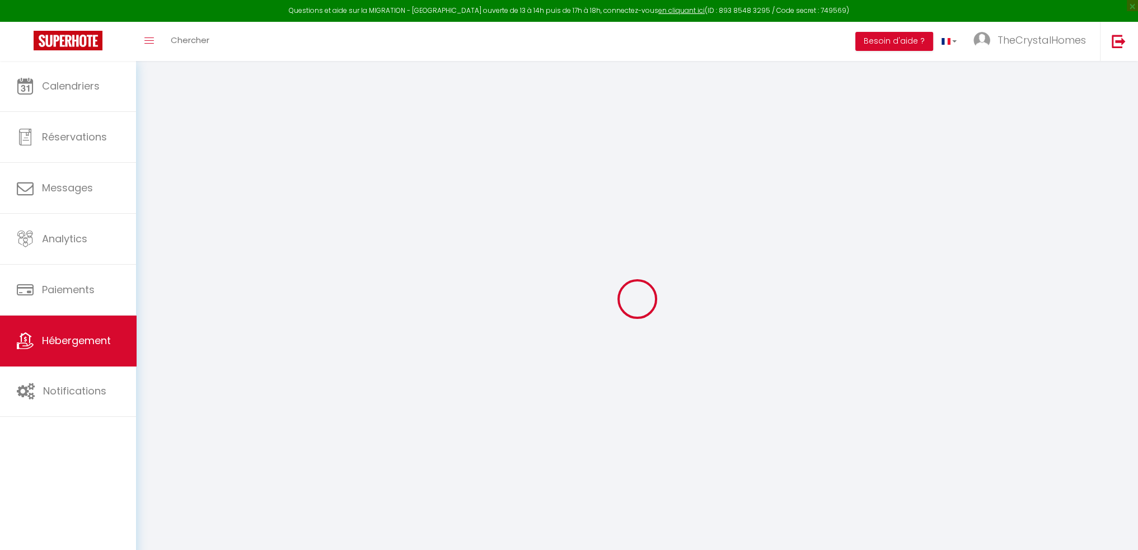
checkbox input "false"
select select
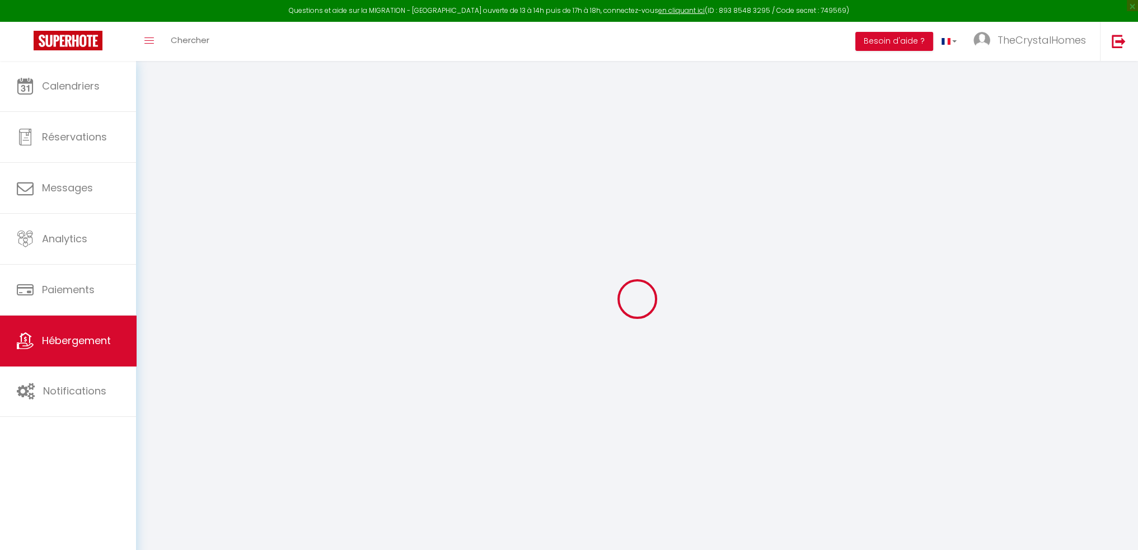
type input "Gîte Rubis"
type input "JD-SYSTEM"
select select "houses"
select select "6"
select select "4"
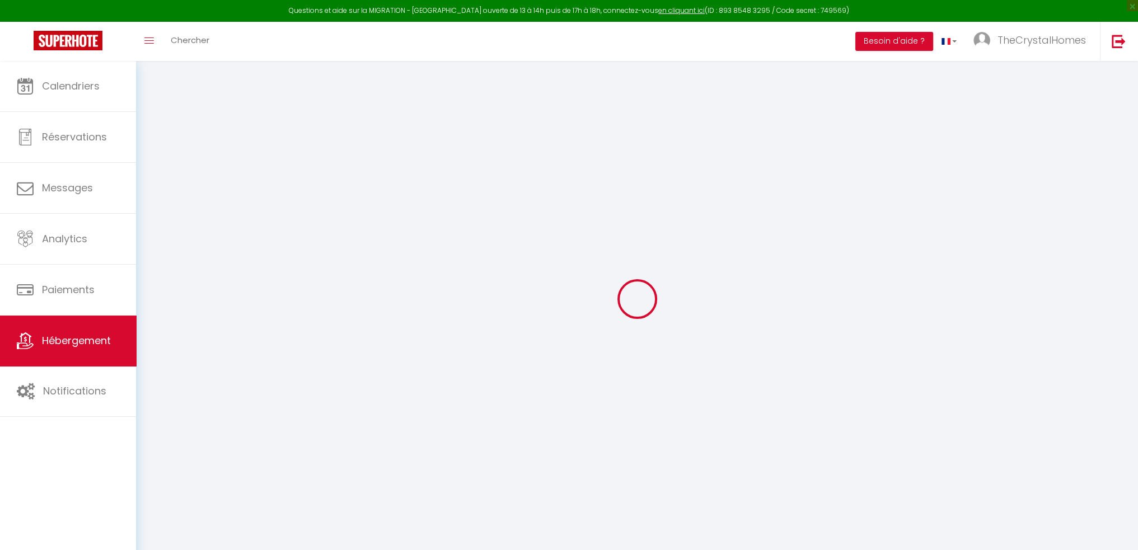
select select "2"
type input "150"
type input "8"
type input "35"
type input "1.00"
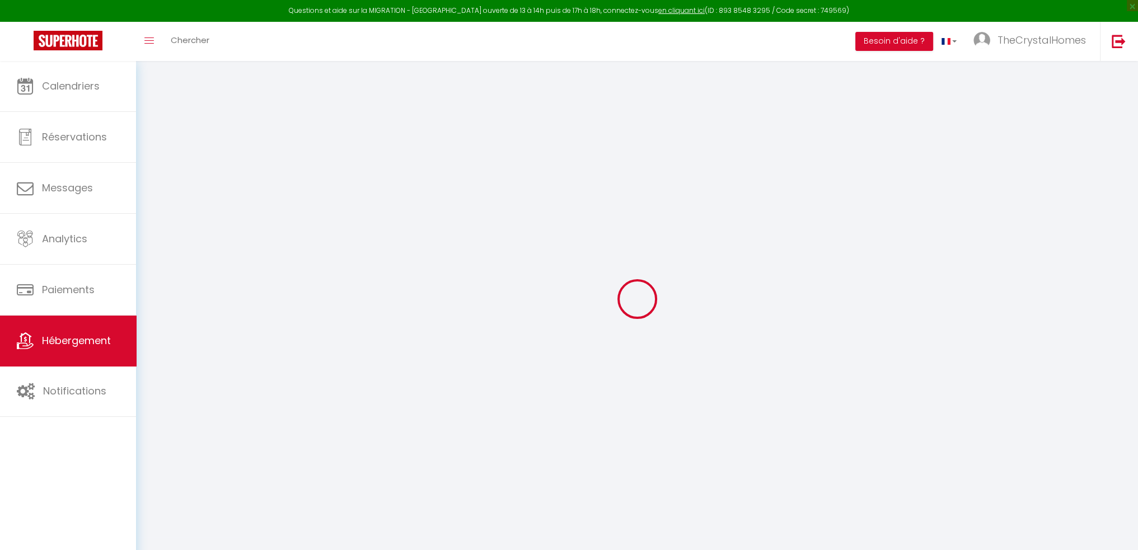
type input "250"
type input "6"
select select
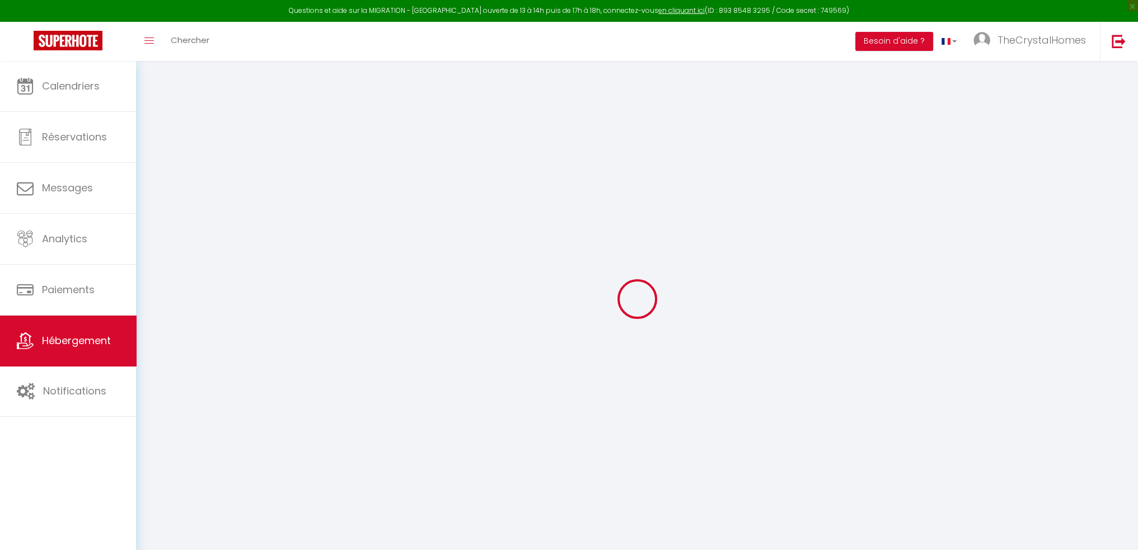
select select
type input "[STREET_ADDRESS]"
type input "7940"
type input "Brugelette"
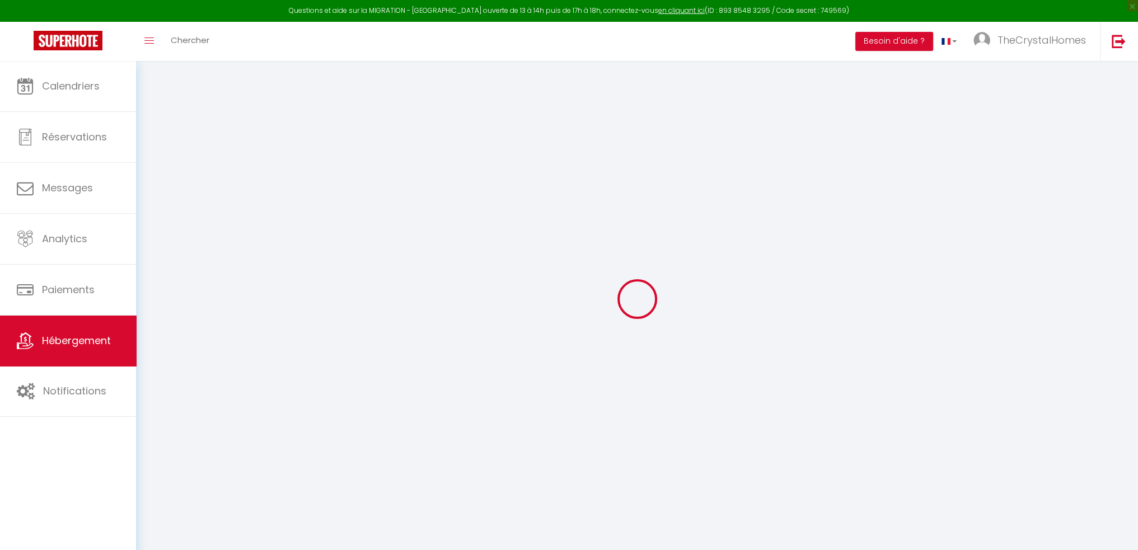
select select "23"
type input "[EMAIL_ADDRESS][DOMAIN_NAME]"
select select "5363"
checkbox input "false"
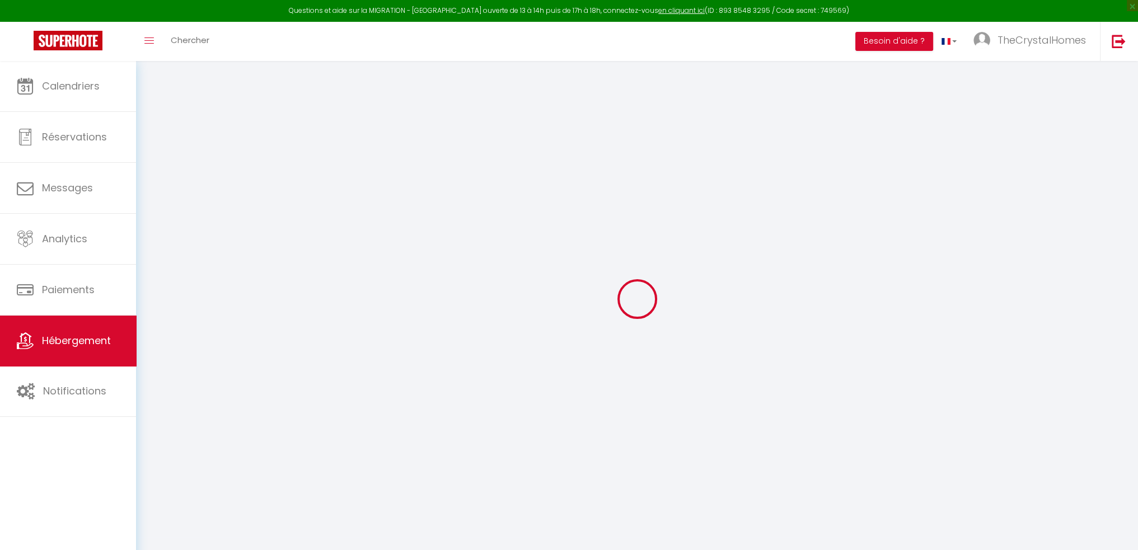
checkbox input "false"
select select
type input "0"
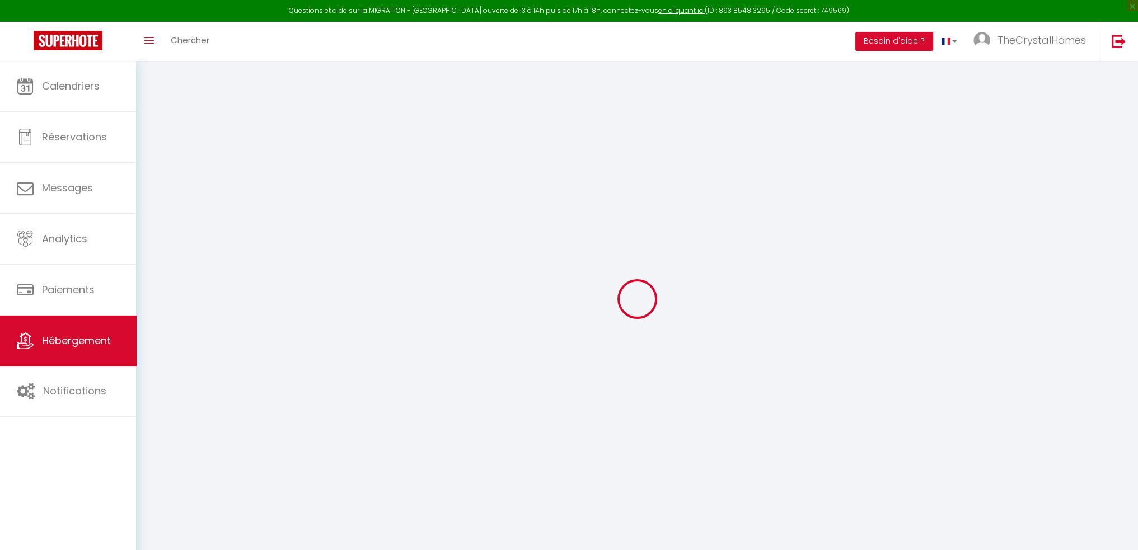
type input "0"
checkbox input "false"
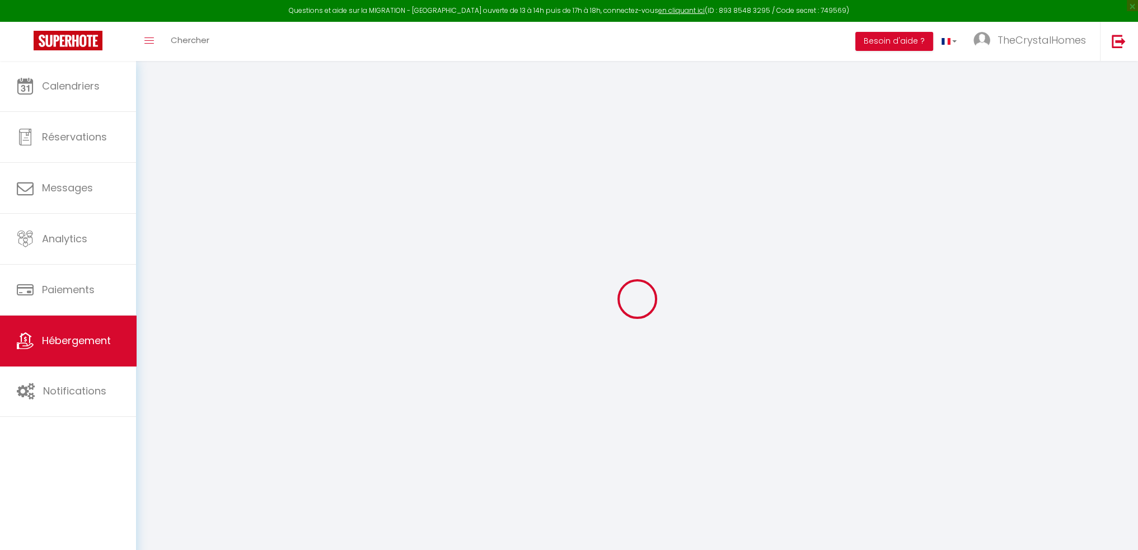
checkbox input "false"
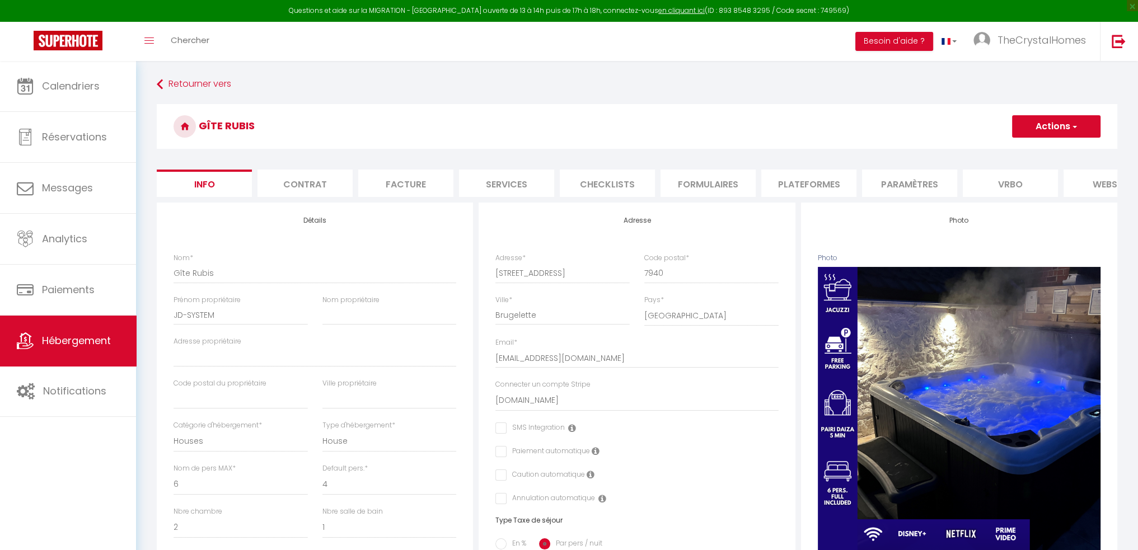
click at [680, 188] on li "Formulaires" at bounding box center [708, 183] width 95 height 27
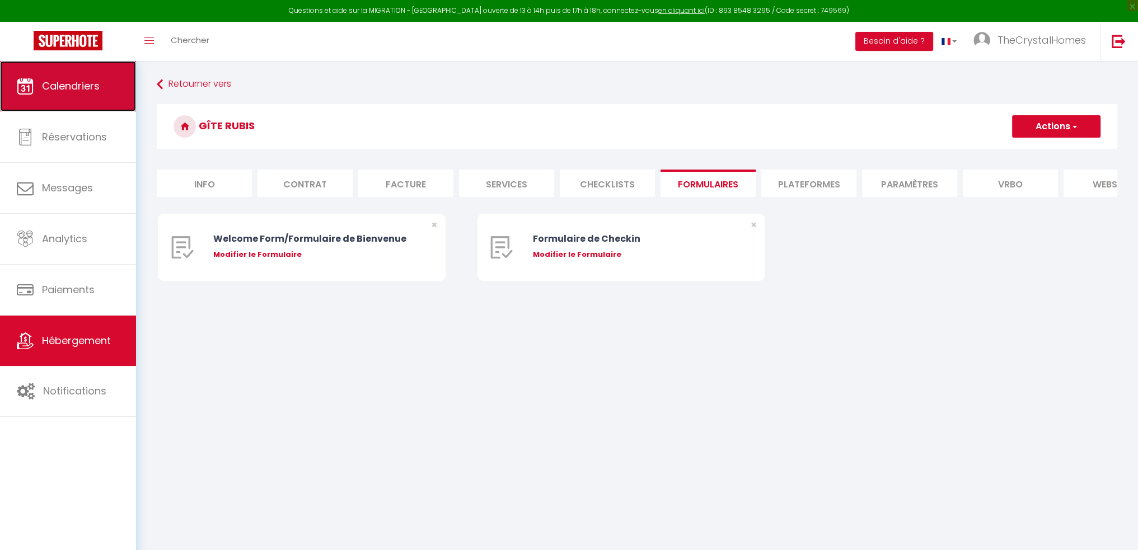
click at [66, 86] on span "Calendriers" at bounding box center [71, 86] width 58 height 14
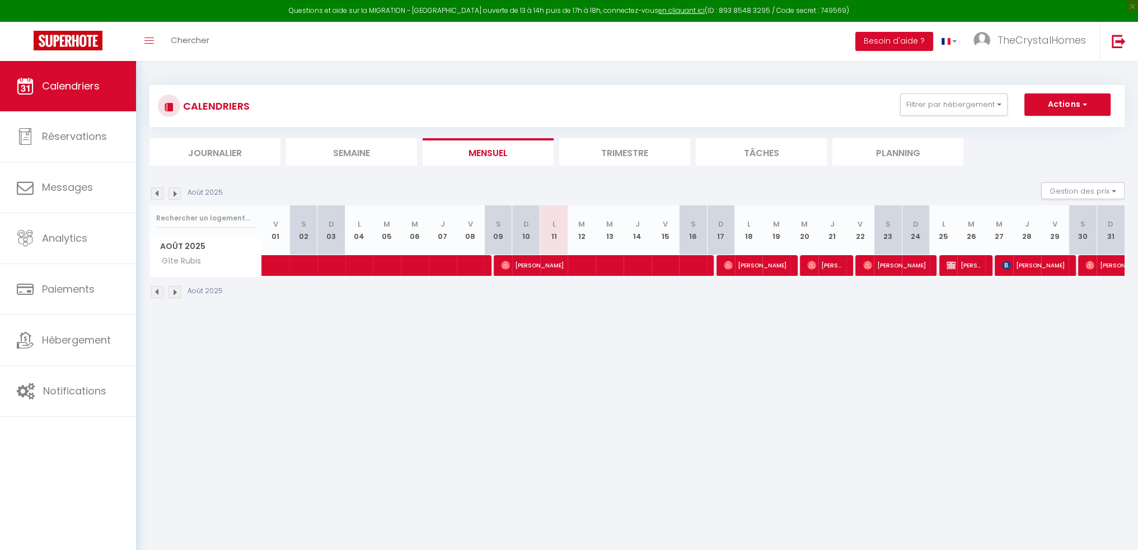
click at [626, 156] on li "Trimestre" at bounding box center [624, 151] width 131 height 27
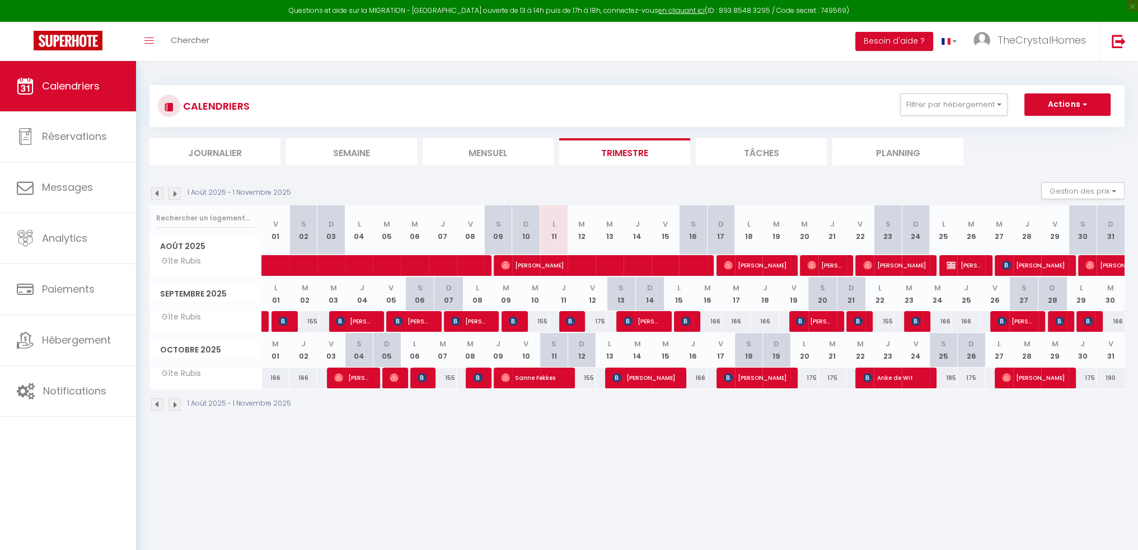
click at [694, 379] on div "166" at bounding box center [693, 378] width 28 height 21
type input "166"
type input "Jeu 16 Octobre 2025"
type input "Ven 17 Octobre 2025"
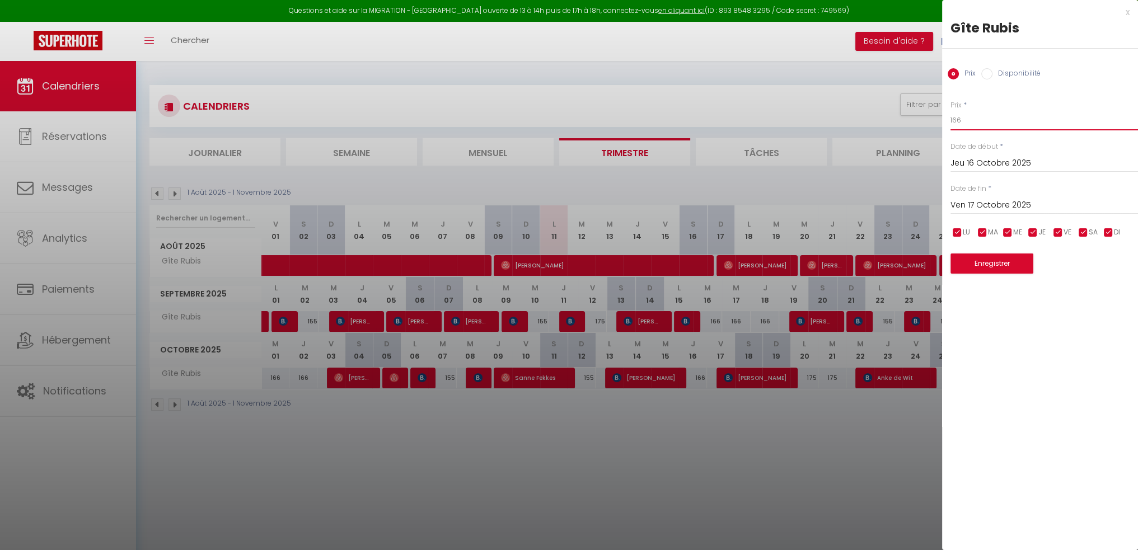
drag, startPoint x: 975, startPoint y: 120, endPoint x: 900, endPoint y: 121, distance: 75.0
click at [900, 121] on body "Questions et aide sur la MIGRATION - [GEOGRAPHIC_DATA] ouverte de 13 à 14h puis…" at bounding box center [569, 336] width 1138 height 550
type input "155"
click at [994, 273] on button "Enregistrer" at bounding box center [992, 264] width 83 height 20
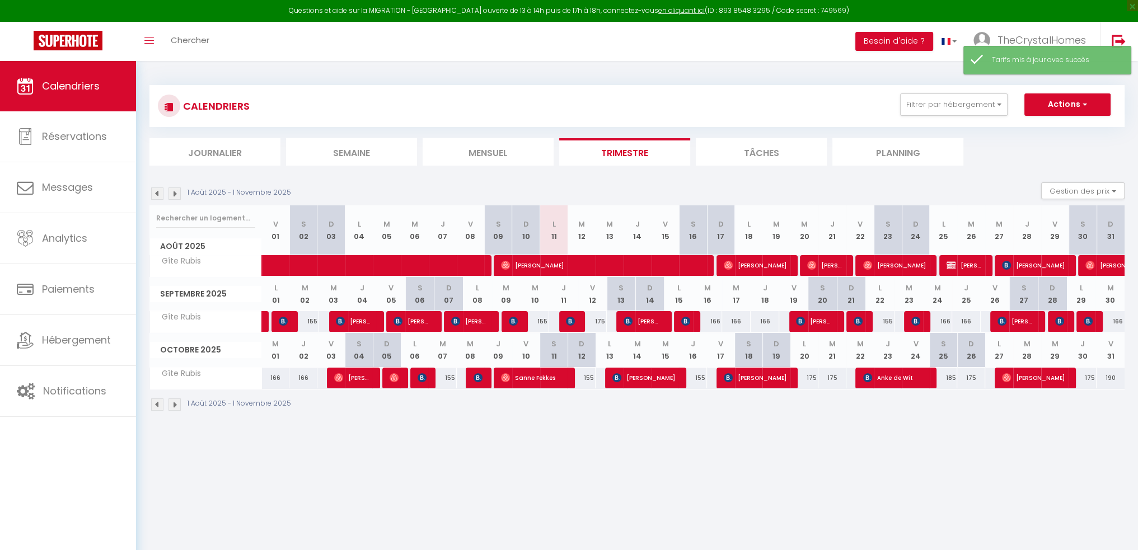
click at [172, 190] on img at bounding box center [175, 194] width 12 height 12
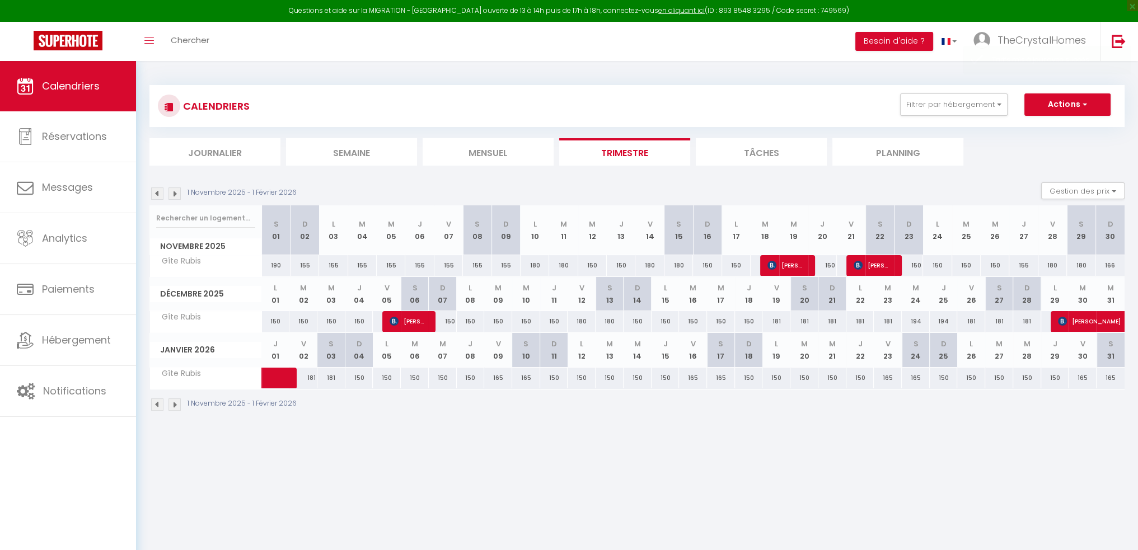
click at [1119, 101] on div "Filtrer par hébergement Tous Gîte Rubis Effacer Sauvegarder Actions Nouvelle ré…" at bounding box center [1004, 104] width 235 height 22
click at [1104, 109] on button "Actions" at bounding box center [1067, 104] width 86 height 22
click at [991, 103] on button "Filtrer par hébergement" at bounding box center [953, 104] width 107 height 22
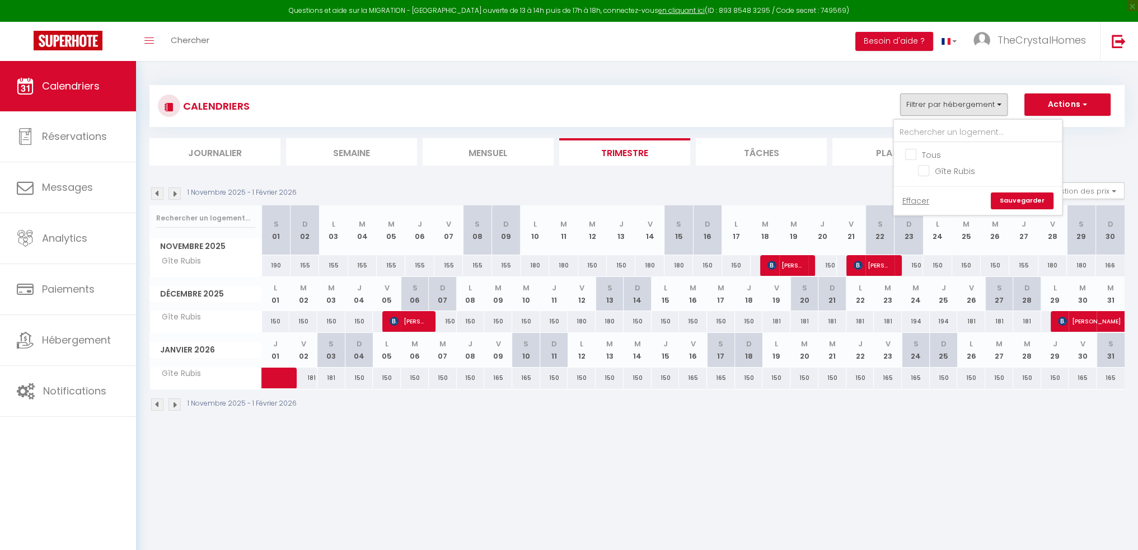
click at [1068, 139] on ul "Journalier [GEOGRAPHIC_DATA] Mensuel Trimestre Tâches Planning" at bounding box center [636, 151] width 975 height 27
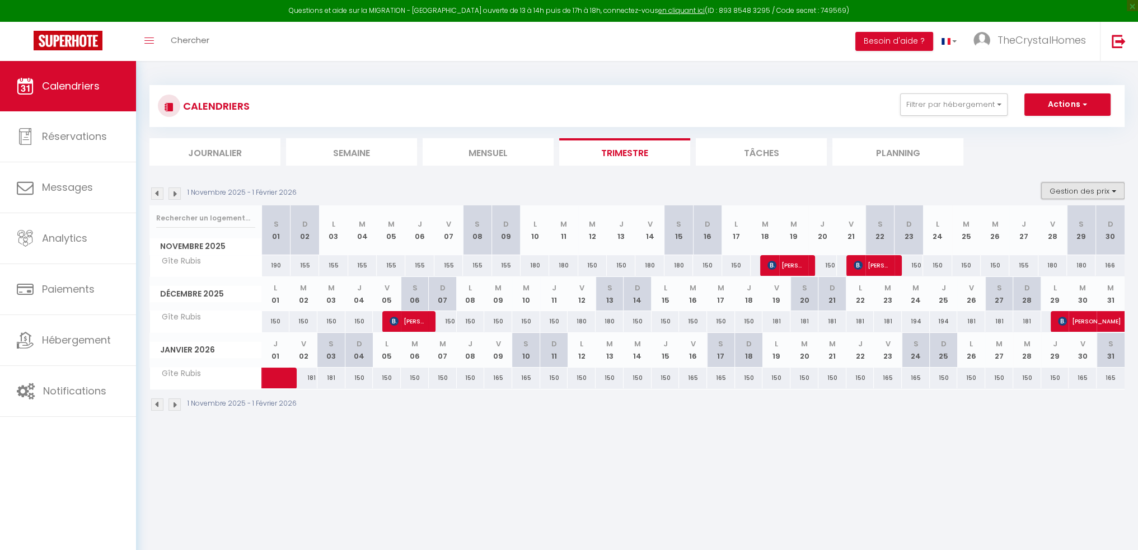
click at [1067, 188] on button "Gestion des prix" at bounding box center [1082, 191] width 83 height 17
click at [1056, 228] on input "Nb Nuits minimum" at bounding box center [1073, 225] width 101 height 11
checkbox input "true"
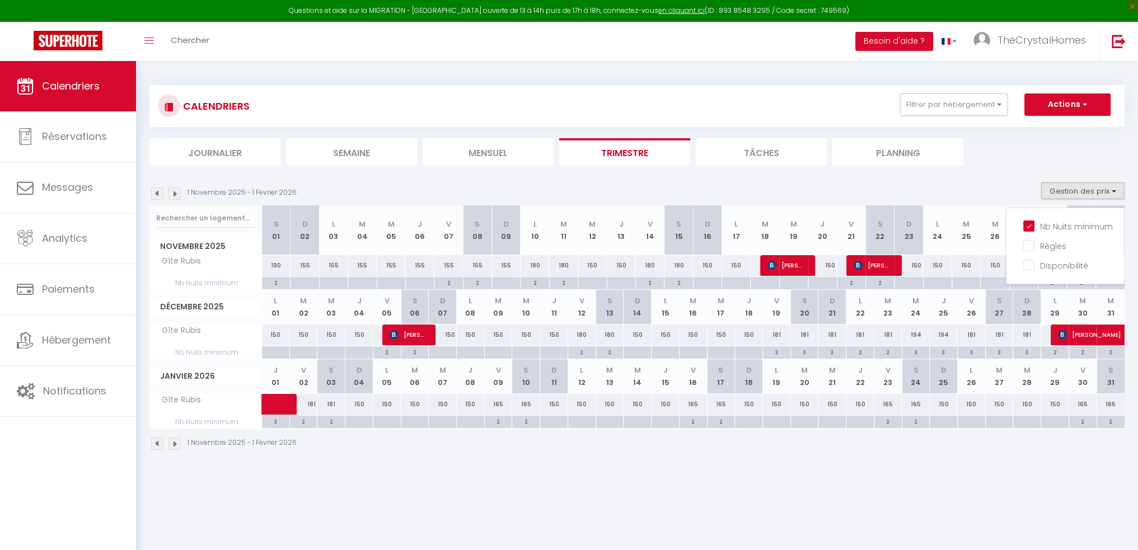
click at [162, 192] on img at bounding box center [157, 194] width 12 height 12
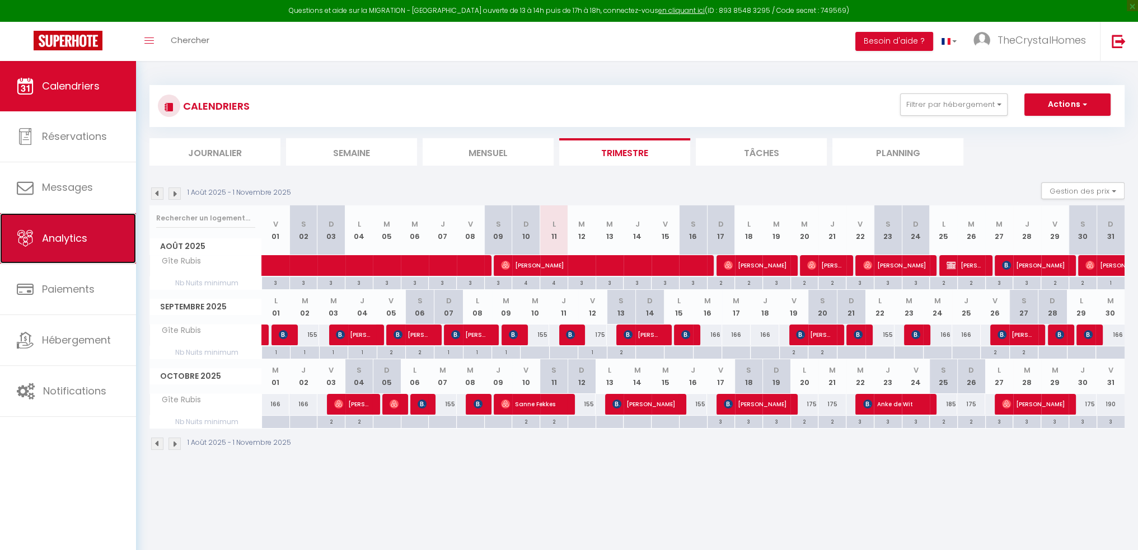
click at [74, 241] on span "Analytics" at bounding box center [64, 238] width 45 height 14
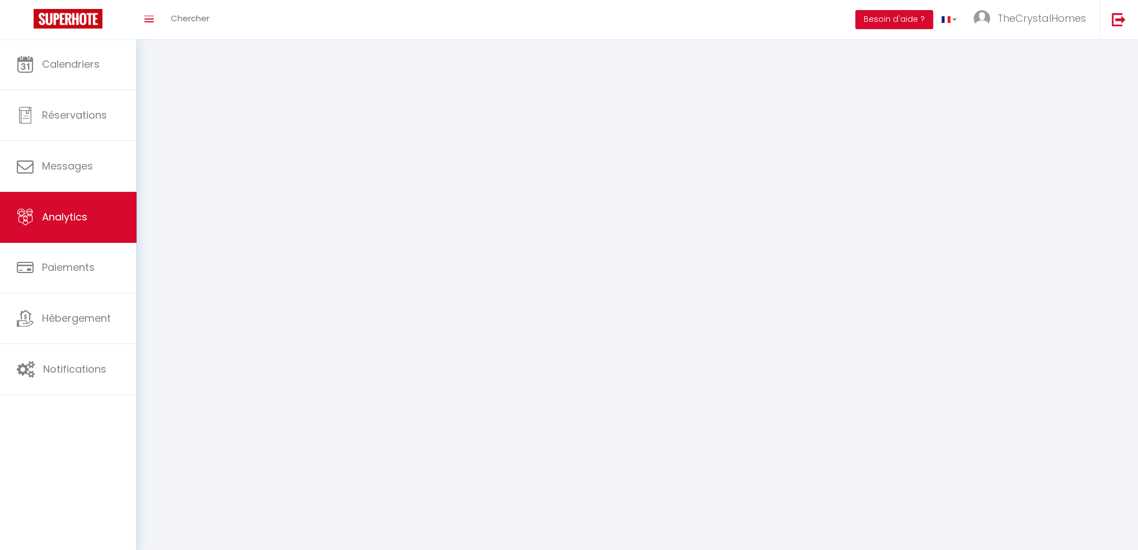
select select "2025"
select select "8"
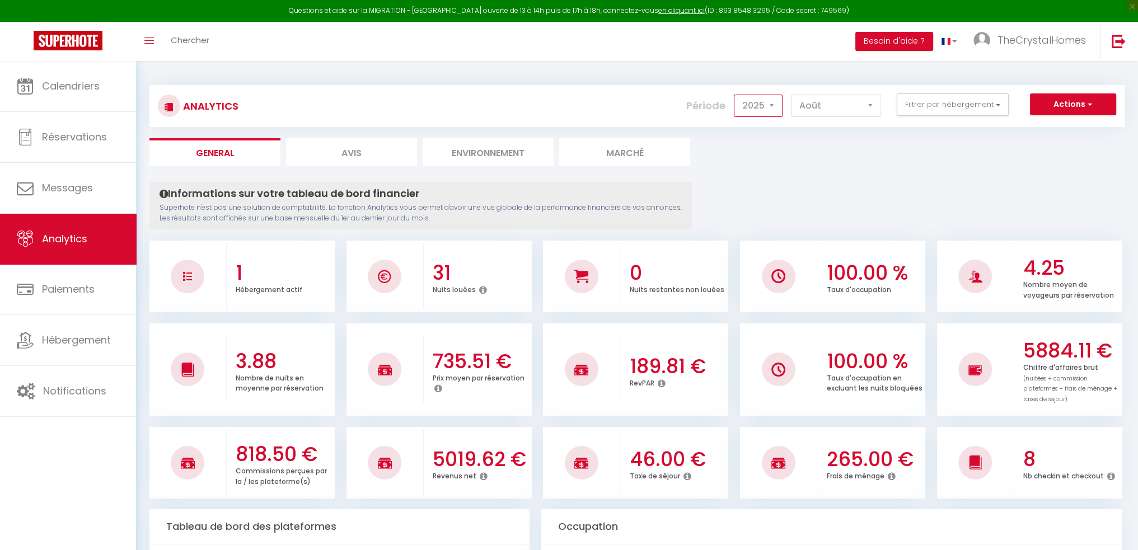
click at [779, 107] on select "2014 2015 2016 2017 2018 2019 2020 2021 2022 2023 2024 2025 2026 2027" at bounding box center [758, 106] width 49 height 22
click at [736, 95] on select "2014 2015 2016 2017 2018 2019 2020 2021 2022 2023 2024 2025 2026 2027" at bounding box center [758, 106] width 49 height 22
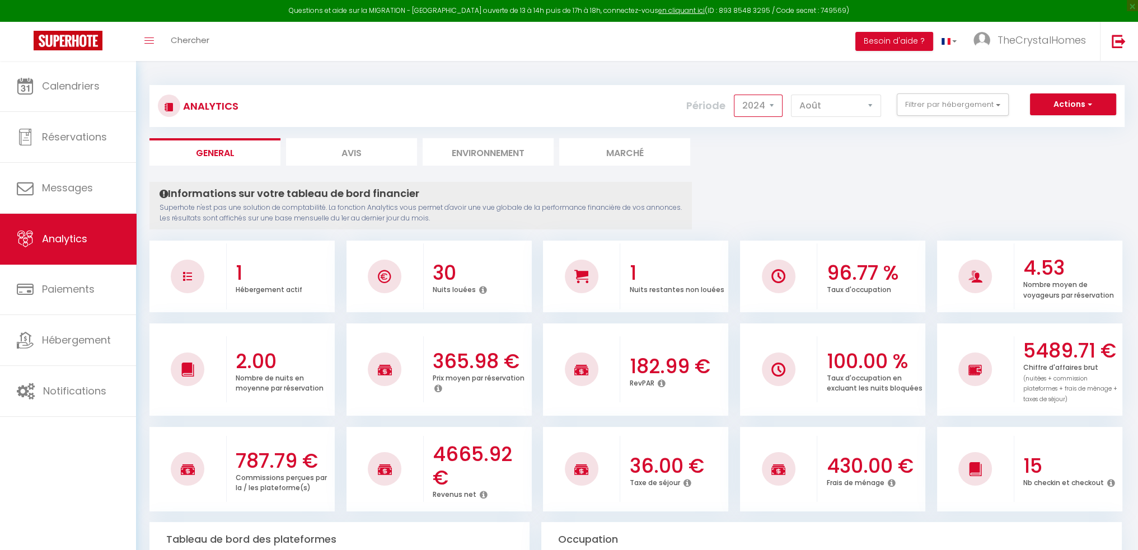
click at [776, 109] on select "2014 2015 2016 2017 2018 2019 2020 2021 2022 2023 2024 2025 2026 2027" at bounding box center [758, 106] width 49 height 22
click at [770, 107] on select "2014 2015 2016 2017 2018 2019 2020 2021 2022 2023 2024 2025 2026 2027" at bounding box center [758, 106] width 49 height 22
select select "2025"
click at [736, 95] on select "2014 2015 2016 2017 2018 2019 2020 2021 2022 2023 2024 2025 2026 2027" at bounding box center [758, 106] width 49 height 22
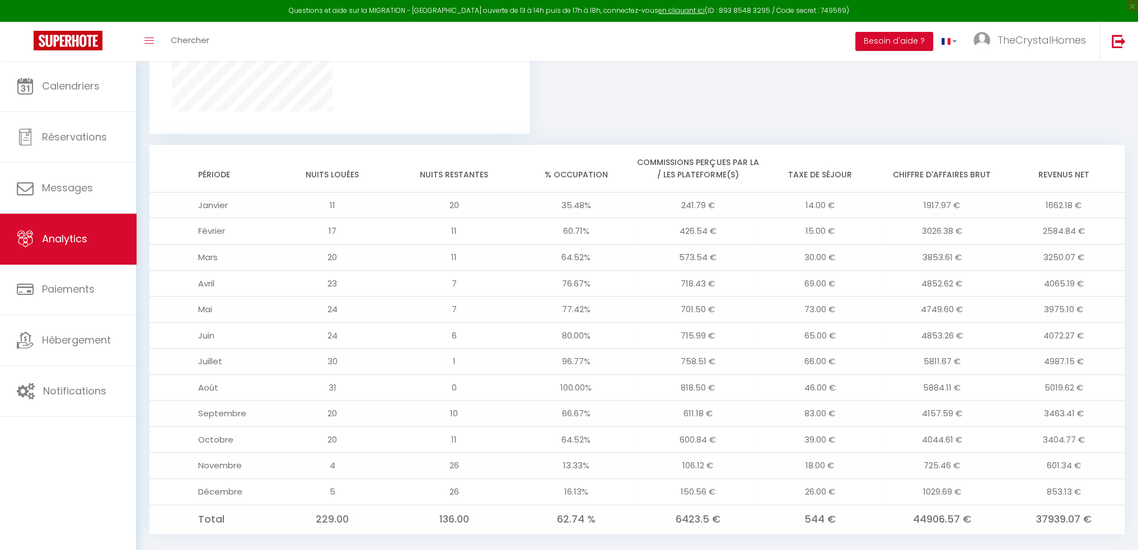
scroll to position [839, 0]
